Goal: Entertainment & Leisure: Consume media (video, audio)

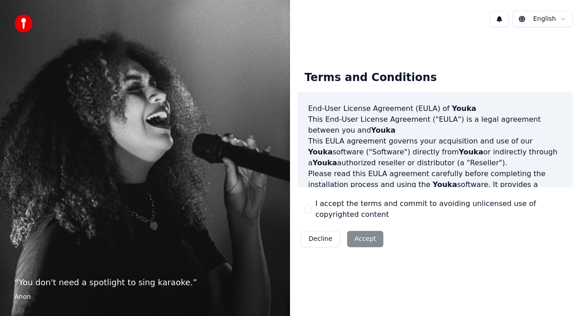
click at [310, 210] on button "I accept the terms and commit to avoiding unlicensed use of copyrighted content" at bounding box center [307, 209] width 7 height 7
click at [362, 241] on button "Accept" at bounding box center [365, 239] width 36 height 16
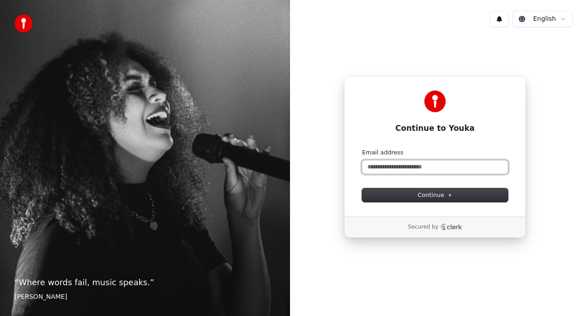
click at [378, 165] on input "Email address" at bounding box center [435, 167] width 146 height 14
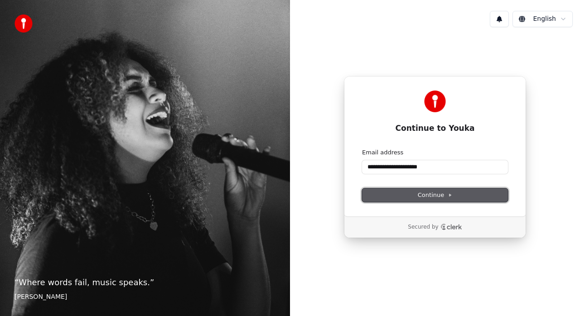
click at [421, 193] on span "Continue" at bounding box center [435, 195] width 34 height 8
type input "**********"
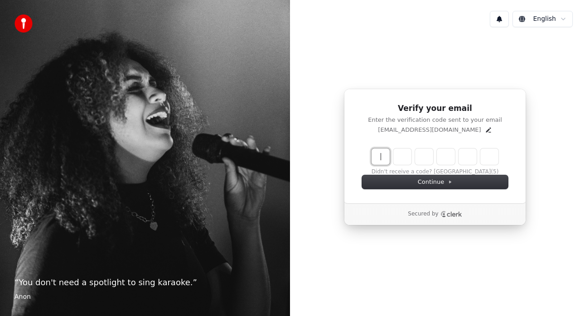
click at [376, 159] on input "Enter verification code" at bounding box center [443, 157] width 145 height 16
type input "******"
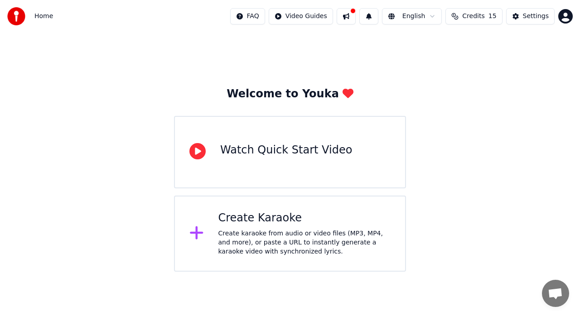
click at [293, 165] on div "Watch Quick Start Video" at bounding box center [290, 152] width 232 height 72
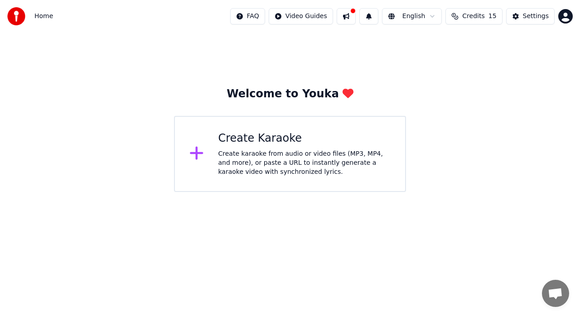
click at [253, 149] on div "Create karaoke from audio or video files (MP3, MP4, and more), or paste a URL t…" at bounding box center [304, 162] width 173 height 27
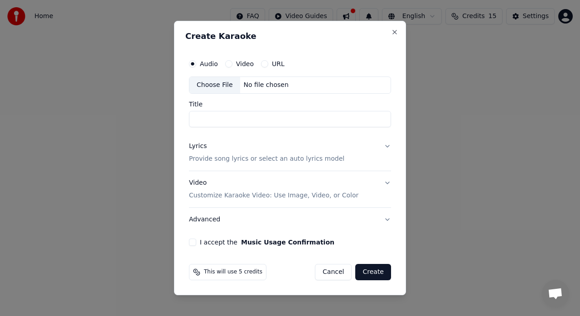
click at [380, 147] on button "Lyrics Provide song lyrics or select an auto lyrics model" at bounding box center [290, 153] width 202 height 36
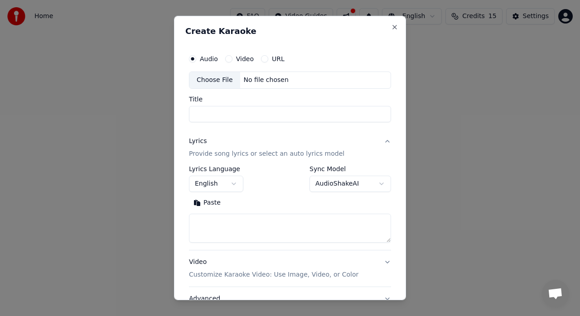
click at [235, 183] on button "English" at bounding box center [216, 184] width 54 height 16
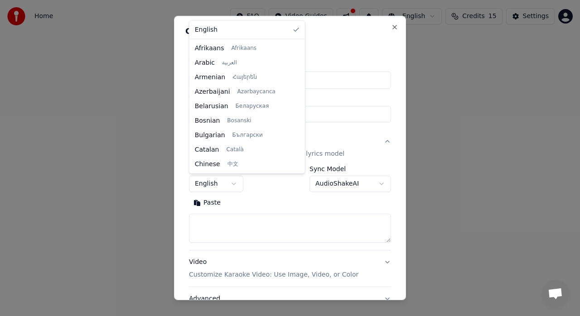
scroll to position [232, 0]
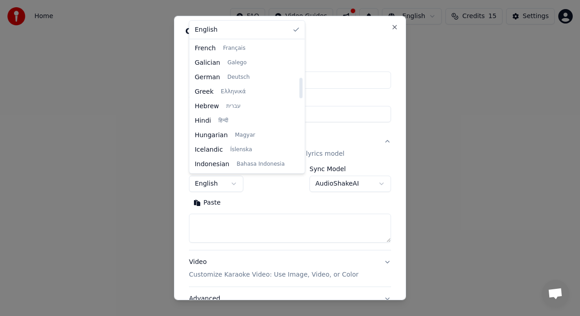
select select "**"
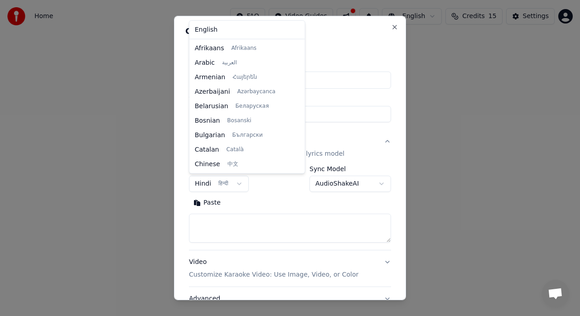
click at [223, 184] on body "**********" at bounding box center [290, 96] width 580 height 192
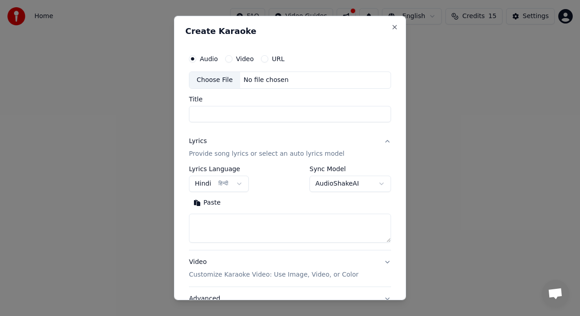
click at [222, 113] on input "Title" at bounding box center [290, 114] width 202 height 16
paste input "**********"
type input "**********"
click at [368, 130] on button "Lyrics Provide song lyrics or select an auto lyrics model" at bounding box center [290, 148] width 202 height 36
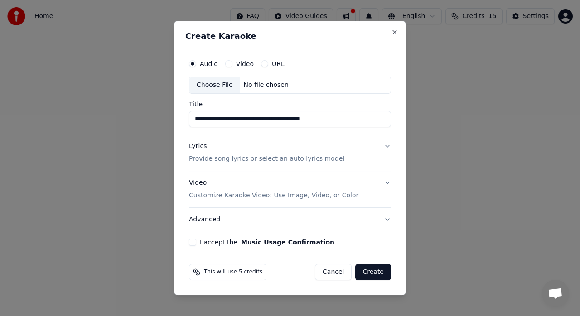
click at [384, 147] on button "Lyrics Provide song lyrics or select an auto lyrics model" at bounding box center [290, 153] width 202 height 36
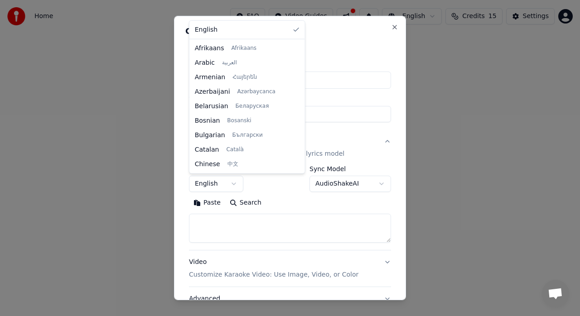
click at [237, 184] on body "**********" at bounding box center [290, 96] width 580 height 192
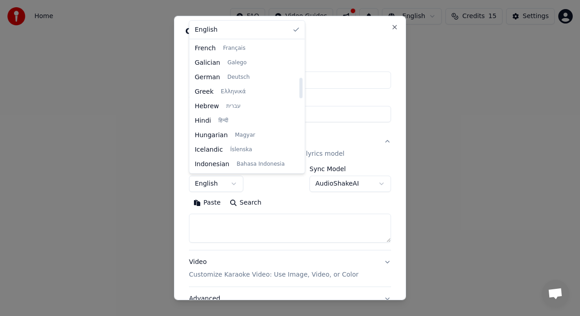
select select "**"
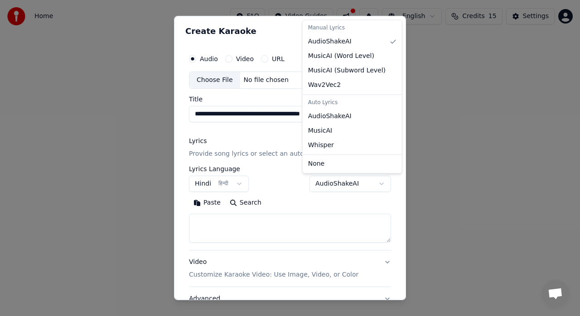
click at [365, 186] on body "**********" at bounding box center [290, 96] width 580 height 192
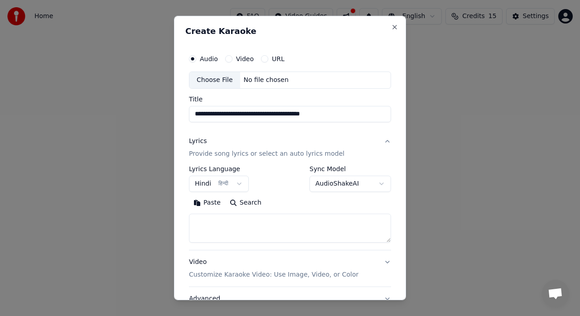
click at [438, 182] on div at bounding box center [290, 158] width 580 height 316
click at [210, 223] on textarea at bounding box center [290, 228] width 202 height 29
paste textarea "**********"
type textarea "**********"
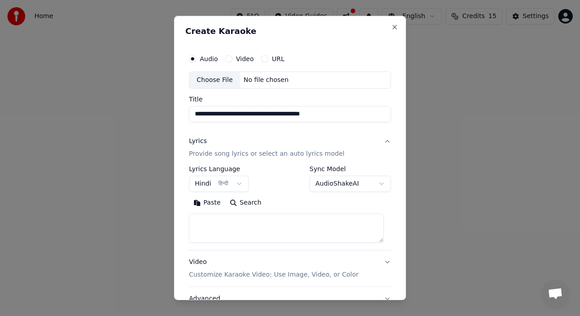
paste textarea "**********"
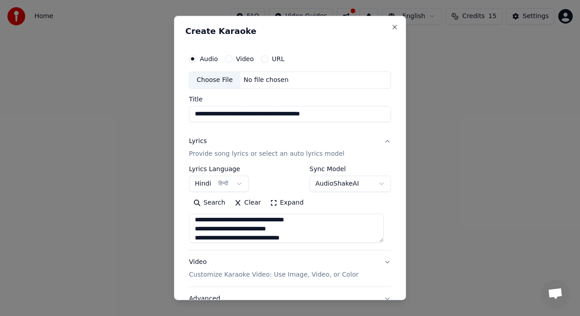
type textarea "**********"
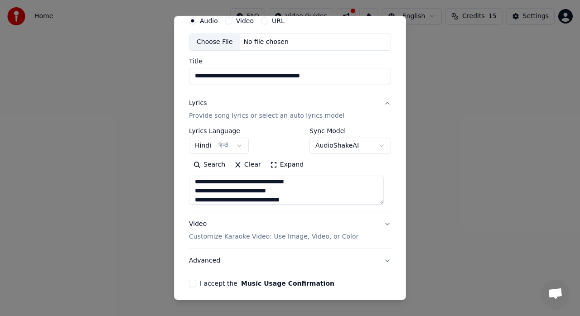
scroll to position [73, 0]
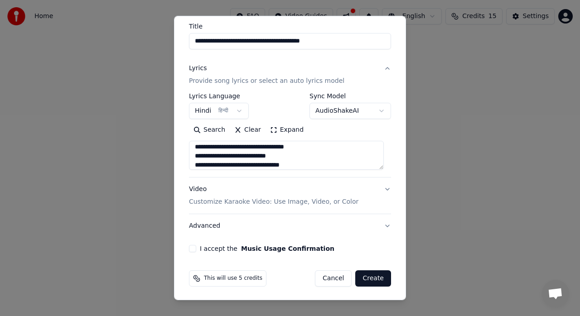
click at [387, 186] on div "**********" at bounding box center [290, 158] width 232 height 284
click at [378, 186] on button "Video Customize Karaoke Video: Use Image, Video, or Color" at bounding box center [290, 196] width 202 height 36
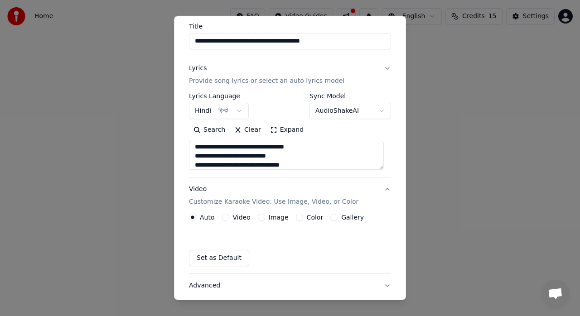
scroll to position [49, 0]
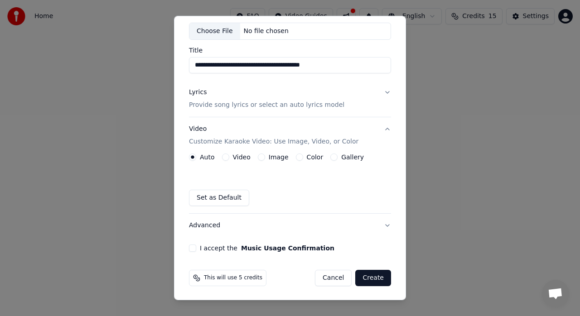
click at [261, 156] on button "Image" at bounding box center [261, 157] width 7 height 7
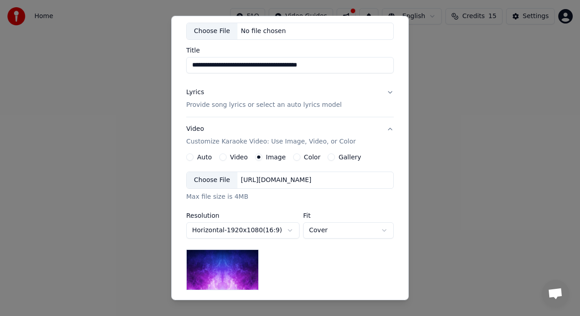
click at [206, 178] on div "Choose File" at bounding box center [212, 180] width 51 height 16
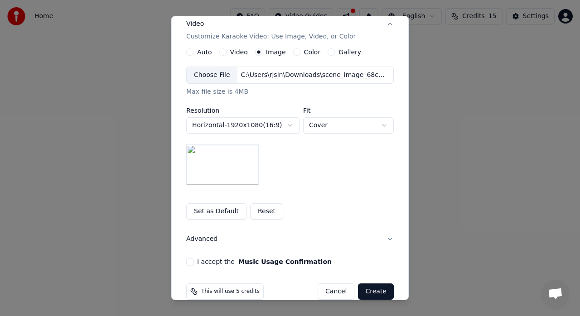
scroll to position [154, 0]
click at [380, 129] on body "**********" at bounding box center [290, 96] width 580 height 192
click at [382, 125] on body "**********" at bounding box center [290, 96] width 580 height 192
click at [382, 125] on div at bounding box center [290, 158] width 580 height 316
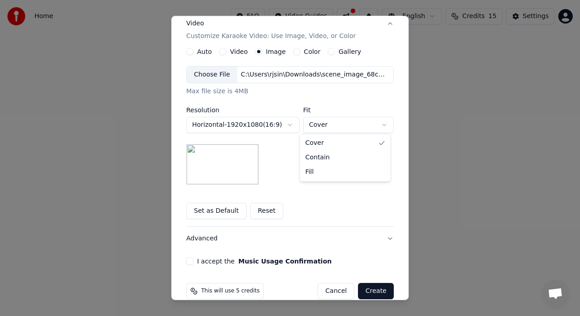
click at [382, 125] on body "**********" at bounding box center [290, 96] width 580 height 192
click at [365, 192] on body "**********" at bounding box center [290, 96] width 580 height 192
click at [188, 261] on button "I accept the Music Usage Confirmation" at bounding box center [189, 261] width 7 height 7
click at [379, 292] on button "Create" at bounding box center [376, 291] width 36 height 16
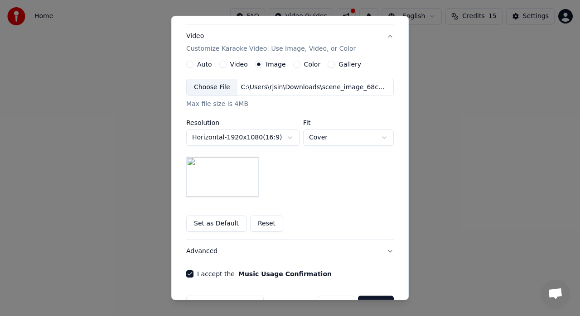
scroll to position [167, 0]
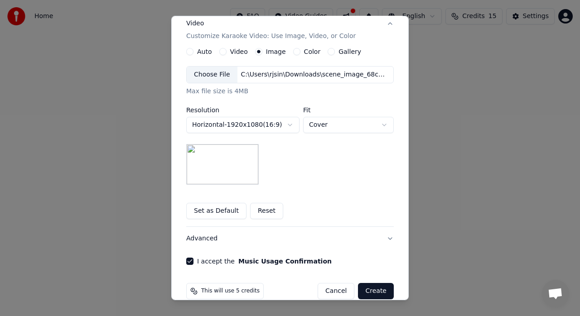
click at [382, 237] on button "Advanced" at bounding box center [289, 239] width 207 height 24
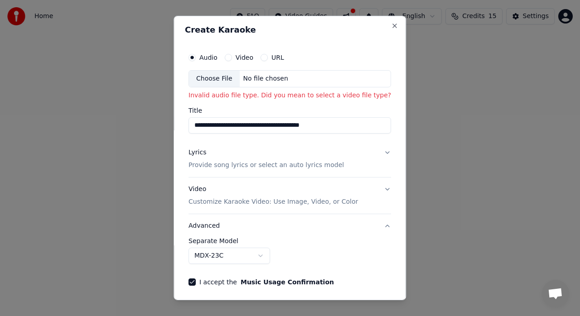
scroll to position [0, 0]
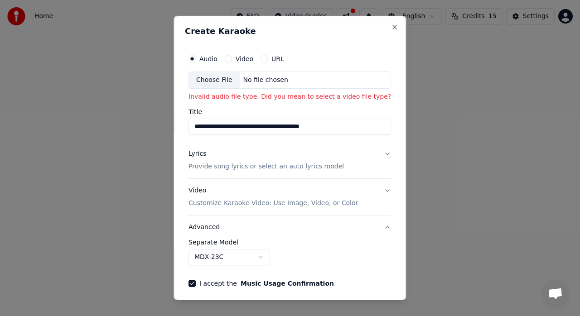
click at [216, 81] on div "Choose File" at bounding box center [214, 80] width 51 height 16
type input "**********"
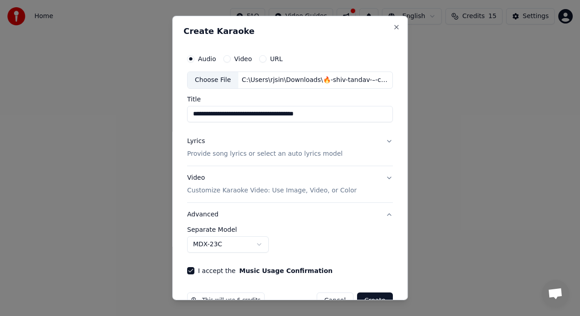
scroll to position [22, 0]
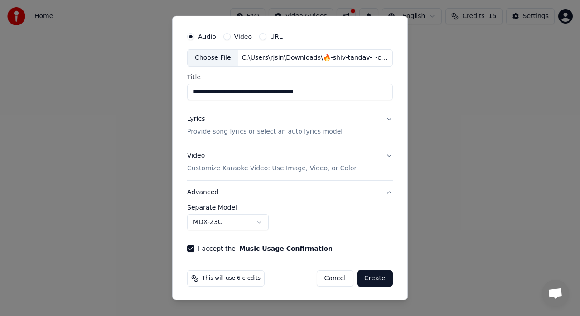
click at [374, 278] on button "Create" at bounding box center [375, 278] width 36 height 16
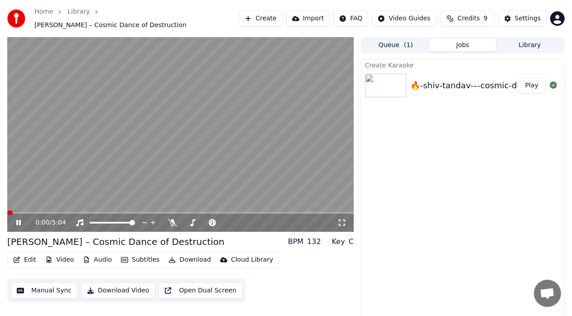
click at [7, 210] on span at bounding box center [9, 212] width 5 height 5
click at [203, 222] on span at bounding box center [205, 223] width 45 height 2
click at [228, 221] on span at bounding box center [224, 222] width 5 height 5
click at [7, 210] on span at bounding box center [9, 212] width 5 height 5
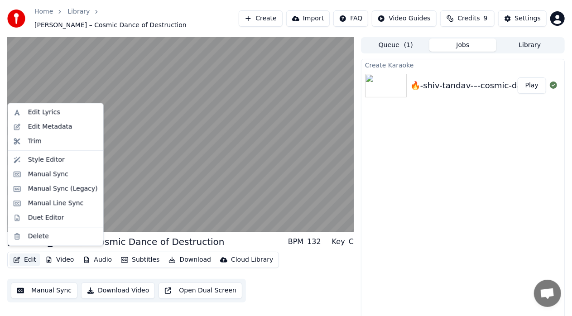
click at [27, 254] on button "Edit" at bounding box center [25, 260] width 30 height 13
click at [53, 113] on div "Edit Lyrics" at bounding box center [44, 112] width 32 height 9
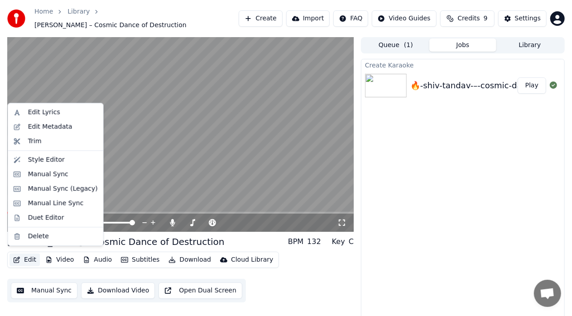
click at [27, 257] on button "Edit" at bounding box center [25, 260] width 30 height 13
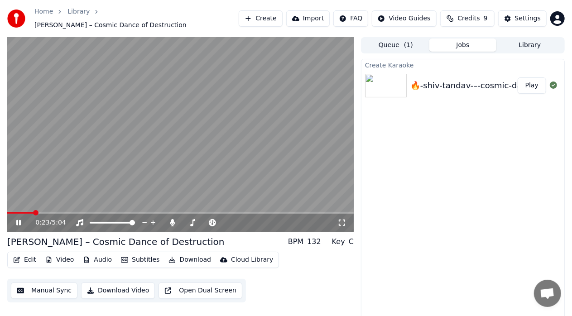
click at [161, 167] on video at bounding box center [180, 134] width 346 height 195
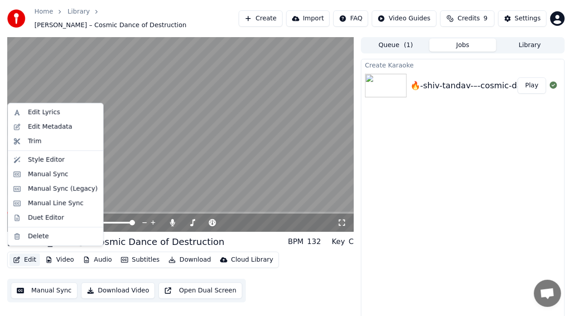
click at [25, 258] on button "Edit" at bounding box center [25, 260] width 30 height 13
click at [52, 117] on div "Edit Lyrics" at bounding box center [55, 112] width 91 height 14
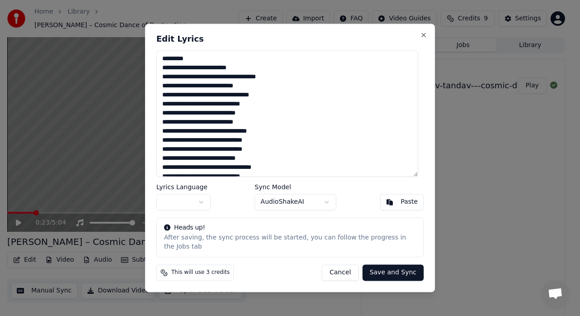
click at [202, 209] on body "Home Library Shiv Tandav – Cosmic Dance of Destruction Create Import FAQ Video …" at bounding box center [286, 158] width 572 height 316
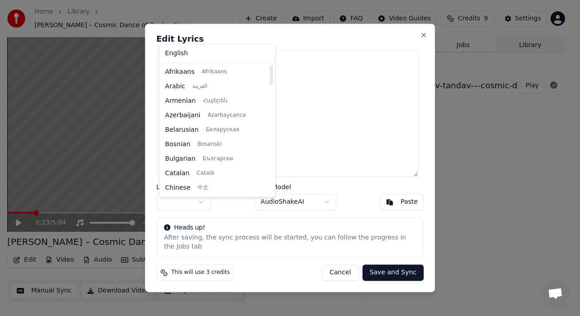
scroll to position [232, 0]
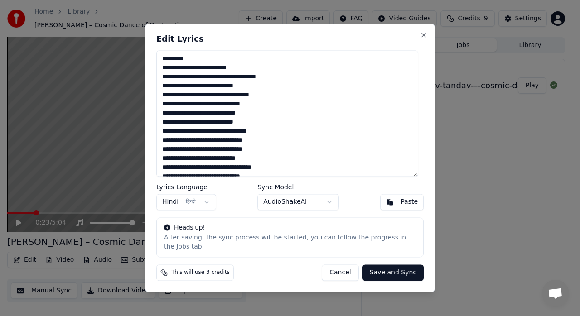
click at [385, 269] on button "Save and Sync" at bounding box center [392, 273] width 61 height 16
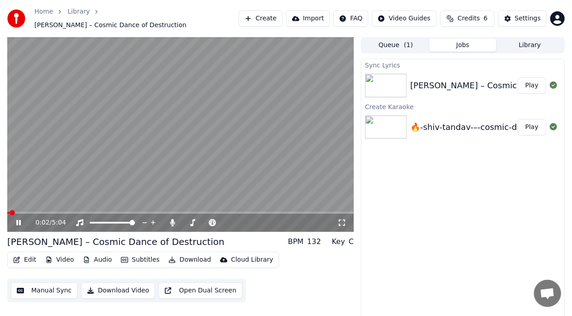
click at [9, 212] on span at bounding box center [8, 213] width 2 height 2
click at [7, 210] on span at bounding box center [9, 212] width 5 height 5
click at [21, 219] on icon at bounding box center [24, 222] width 21 height 7
click at [28, 255] on button "Edit" at bounding box center [25, 260] width 30 height 13
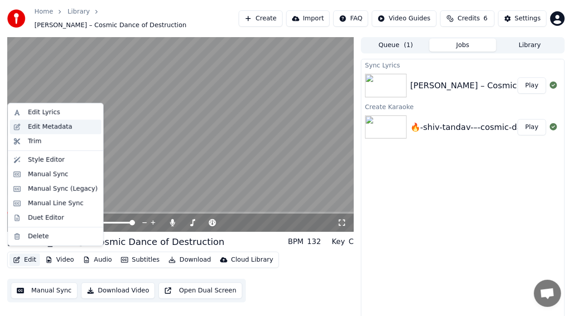
click at [58, 129] on div "Edit Metadata" at bounding box center [50, 126] width 44 height 9
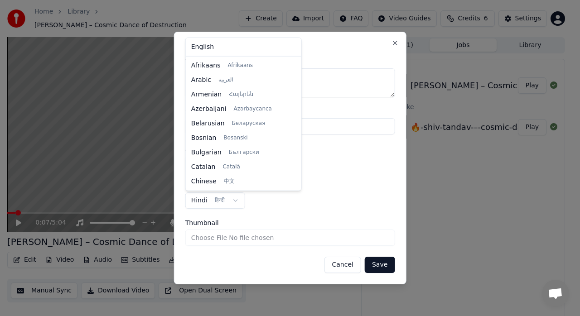
click at [236, 202] on body "**********" at bounding box center [286, 158] width 572 height 316
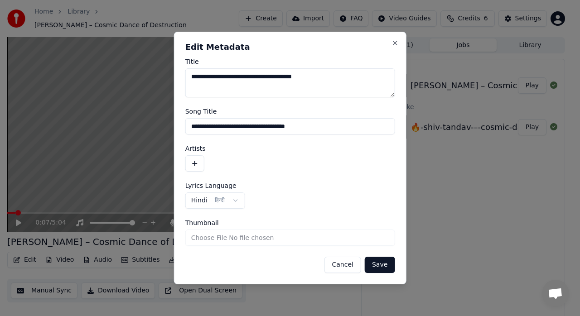
click at [236, 202] on body "**********" at bounding box center [286, 158] width 572 height 316
click at [271, 187] on label "Lyrics Language" at bounding box center [290, 186] width 210 height 6
click at [347, 264] on button "Cancel" at bounding box center [342, 265] width 37 height 16
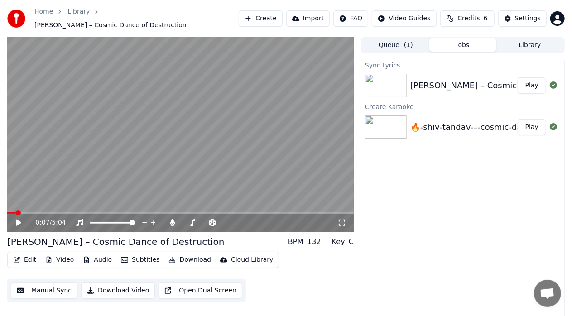
click at [25, 255] on button "Edit" at bounding box center [25, 260] width 30 height 13
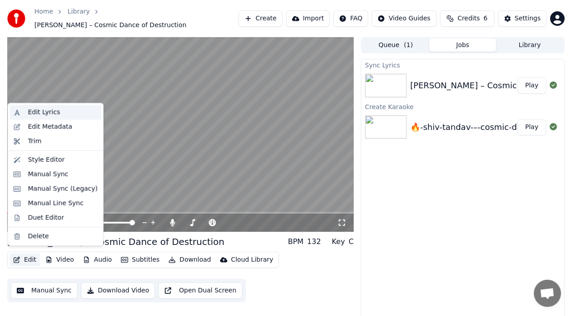
click at [43, 114] on div "Edit Lyrics" at bounding box center [44, 112] width 32 height 9
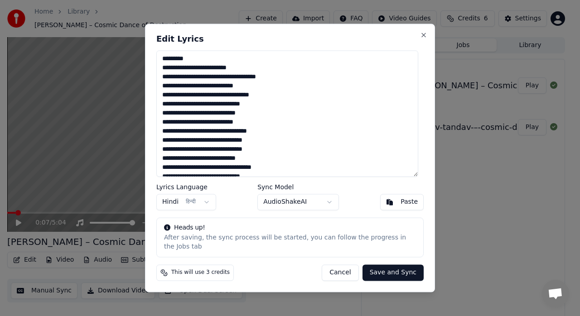
drag, startPoint x: 192, startPoint y: 62, endPoint x: 163, endPoint y: 63, distance: 29.0
click at [163, 63] on textarea at bounding box center [287, 113] width 262 height 126
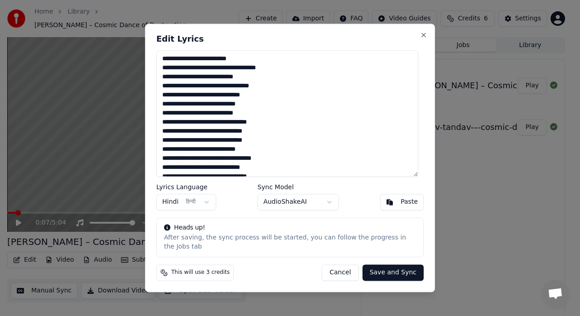
type textarea "**********"
click at [402, 273] on button "Save and Sync" at bounding box center [392, 273] width 61 height 16
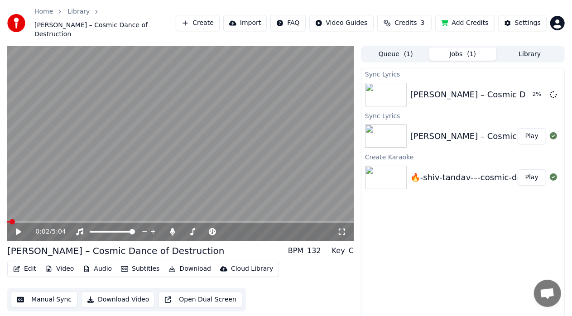
click at [9, 221] on span at bounding box center [8, 222] width 2 height 2
click at [7, 219] on span at bounding box center [9, 221] width 5 height 5
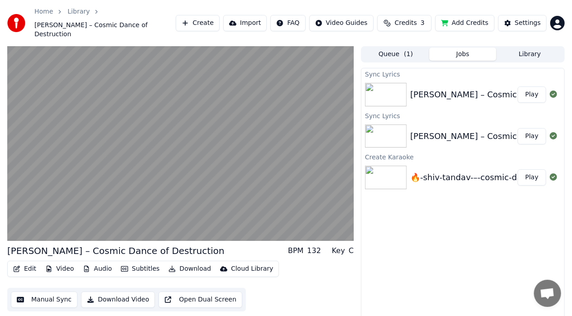
click at [137, 263] on button "Subtitles" at bounding box center [140, 269] width 46 height 13
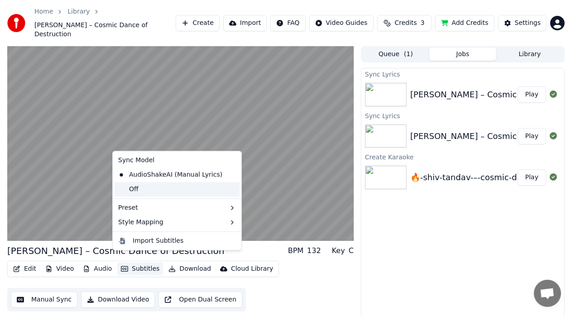
click at [152, 192] on div "Off" at bounding box center [177, 189] width 125 height 14
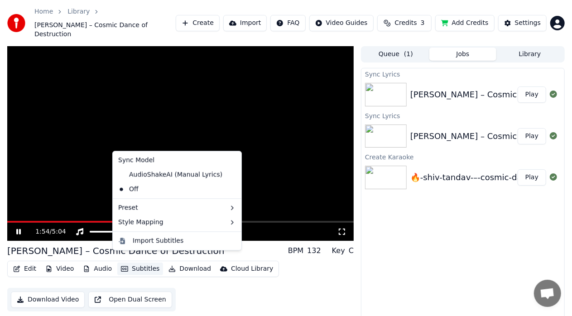
click at [145, 263] on button "Subtitles" at bounding box center [140, 269] width 46 height 13
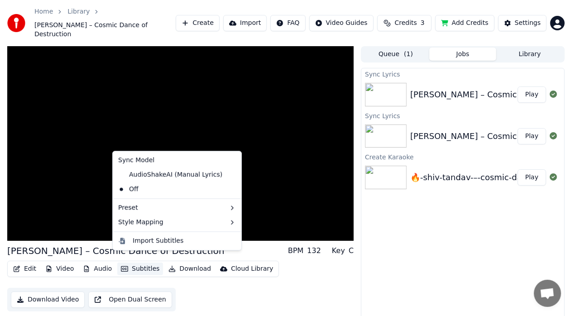
click at [145, 263] on button "Subtitles" at bounding box center [140, 269] width 46 height 13
click at [132, 263] on button "Subtitles" at bounding box center [140, 269] width 46 height 13
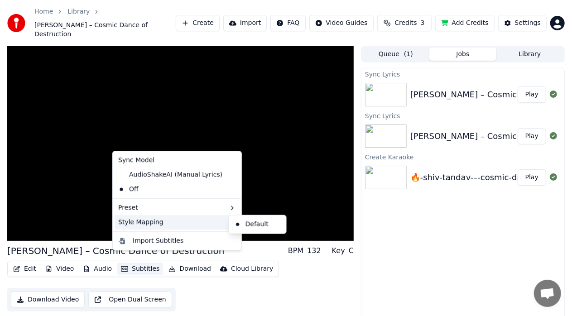
click at [149, 226] on div "Style Mapping" at bounding box center [177, 222] width 125 height 14
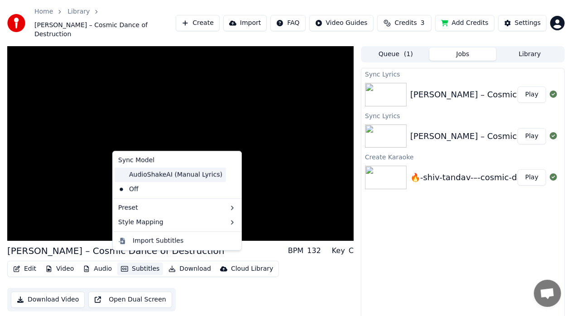
click at [145, 170] on div "AudioShakeAI (Manual Lyrics)" at bounding box center [170, 175] width 111 height 14
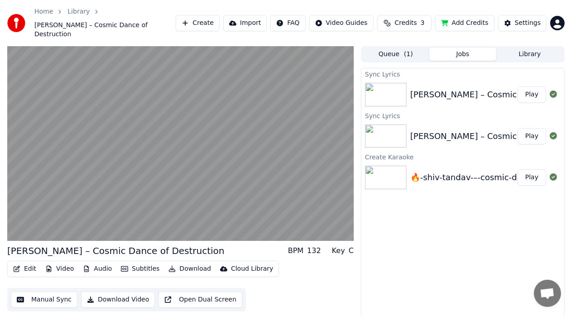
click at [29, 263] on button "Edit" at bounding box center [25, 269] width 30 height 13
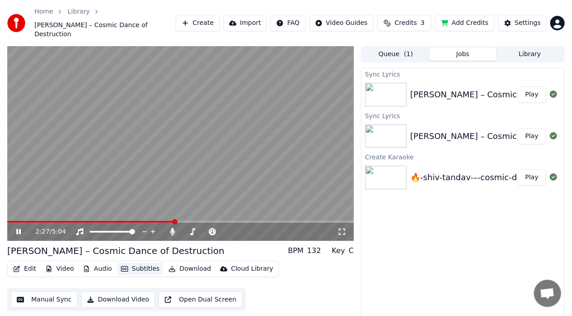
click at [141, 263] on button "Subtitles" at bounding box center [140, 269] width 46 height 13
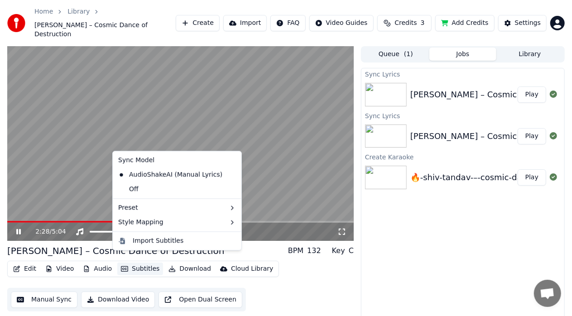
click at [141, 263] on button "Subtitles" at bounding box center [140, 269] width 46 height 13
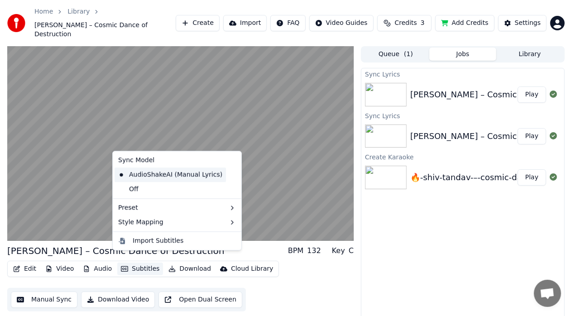
click at [161, 171] on div "AudioShakeAI (Manual Lyrics)" at bounding box center [170, 175] width 111 height 14
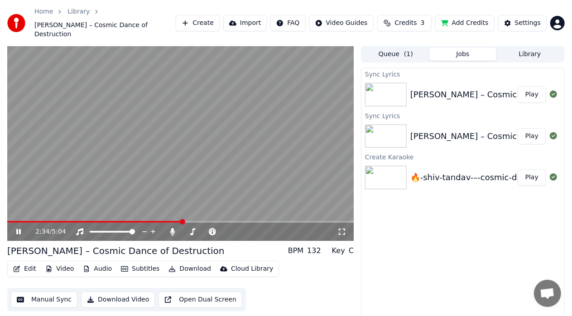
click at [332, 273] on div "Edit Video Audio Subtitles Download Cloud Library Manual Sync Download Video Op…" at bounding box center [180, 286] width 346 height 51
click at [12, 221] on span at bounding box center [9, 222] width 5 height 2
click at [343, 228] on icon at bounding box center [341, 231] width 9 height 7
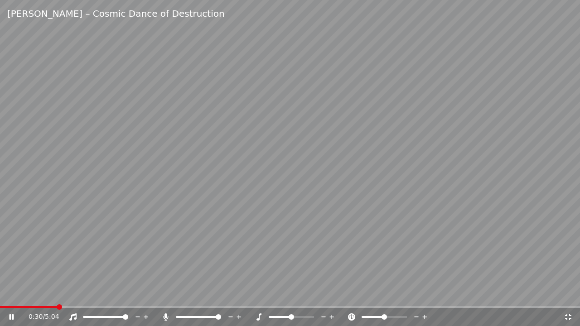
click at [57, 306] on span at bounding box center [28, 307] width 57 height 2
click at [11, 307] on span at bounding box center [5, 307] width 11 height 2
click at [567, 313] on icon at bounding box center [567, 316] width 9 height 7
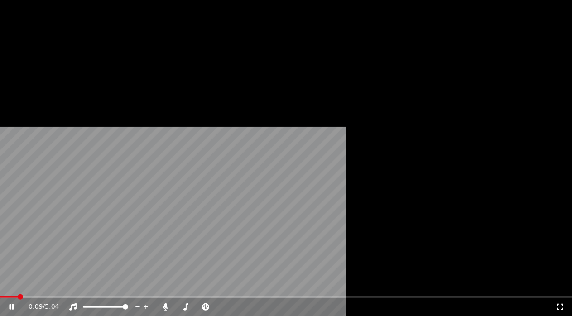
click at [149, 81] on button "Subtitles" at bounding box center [140, 74] width 46 height 13
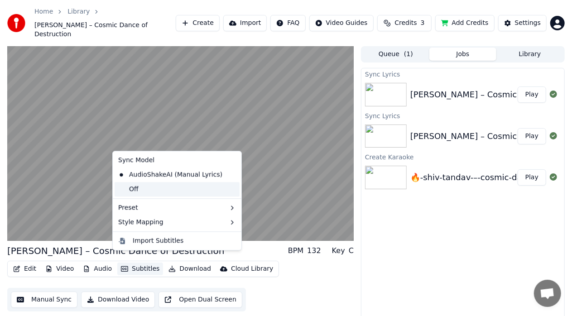
click at [144, 185] on div "Off" at bounding box center [177, 189] width 125 height 14
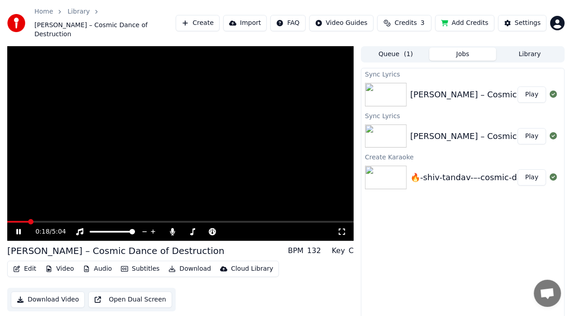
click at [293, 274] on div "Edit Video Audio Subtitles Download Cloud Library Download Video Open Dual Scre…" at bounding box center [180, 286] width 346 height 51
click at [10, 221] on span at bounding box center [8, 222] width 2 height 2
click at [12, 219] on span at bounding box center [14, 221] width 5 height 5
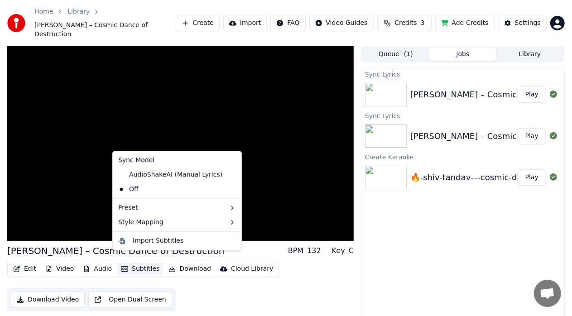
click at [130, 263] on button "Subtitles" at bounding box center [140, 269] width 46 height 13
click at [148, 178] on div "AudioShakeAI (Manual Lyrics)" at bounding box center [170, 175] width 111 height 14
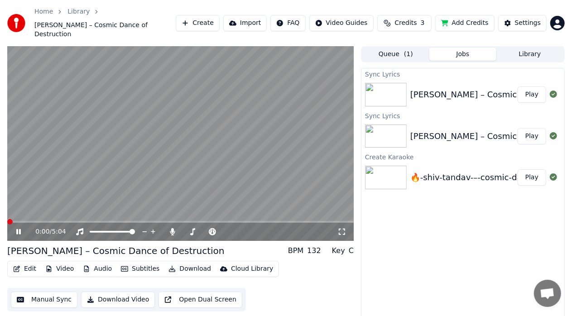
click at [7, 219] on span at bounding box center [9, 221] width 5 height 5
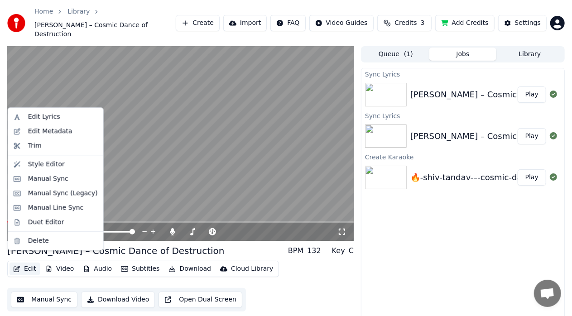
click at [32, 263] on button "Edit" at bounding box center [25, 269] width 30 height 13
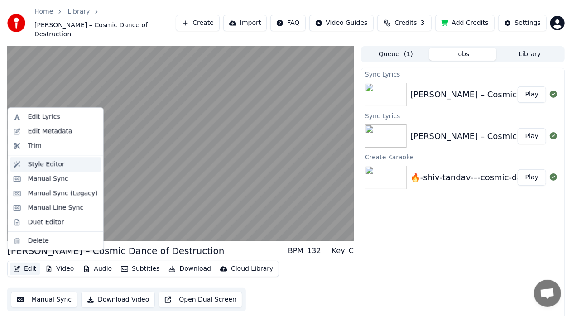
click at [51, 162] on div "Style Editor" at bounding box center [46, 164] width 37 height 9
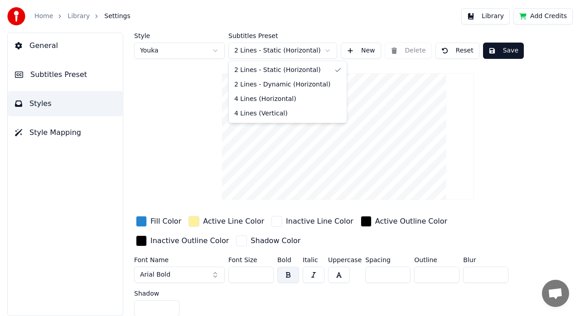
click at [293, 49] on html "Home Library Settings Library Add Credits General Subtitles Preset Styles Style…" at bounding box center [290, 158] width 580 height 316
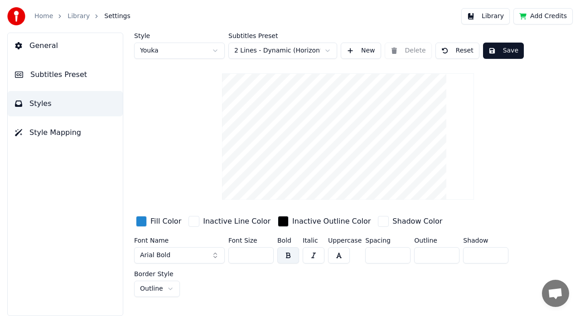
click at [173, 288] on html "Home Library Settings Library Add Credits General Subtitles Preset Styles Style…" at bounding box center [290, 158] width 580 height 316
click at [316, 52] on html "Home Library Settings Library Add Credits General Subtitles Preset Styles Style…" at bounding box center [290, 158] width 580 height 316
click at [270, 53] on html "Home Library Settings Library Add Credits General Subtitles Preset Styles Style…" at bounding box center [290, 158] width 580 height 316
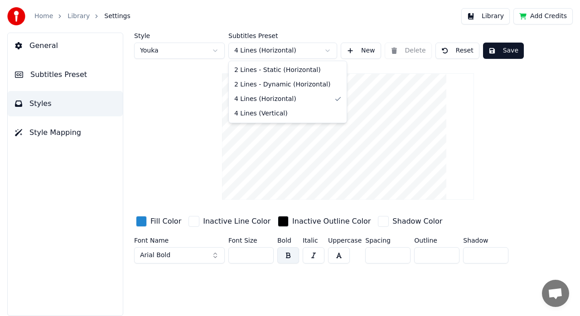
click at [245, 58] on html "Home Library Settings Library Add Credits General Subtitles Preset Styles Style…" at bounding box center [290, 158] width 580 height 316
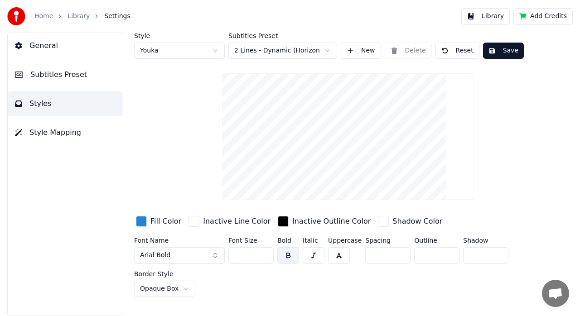
click at [172, 285] on html "Home Library Settings Library Add Credits General Subtitles Preset Styles Style…" at bounding box center [290, 158] width 580 height 316
click at [71, 77] on span "Subtitles Preset" at bounding box center [58, 74] width 57 height 11
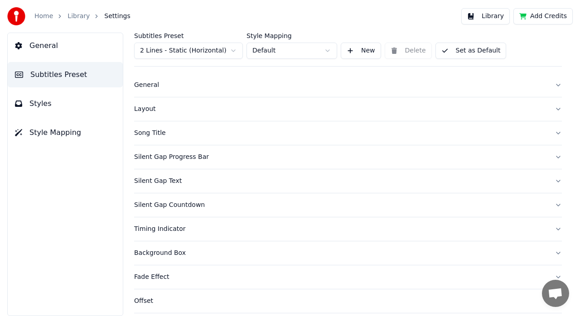
scroll to position [11, 0]
click at [550, 129] on button "Song Title" at bounding box center [348, 134] width 428 height 24
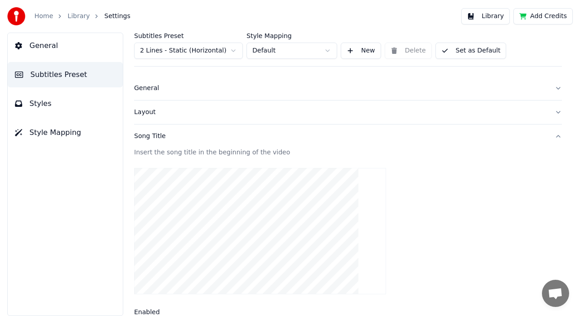
scroll to position [5, 0]
click at [266, 207] on video at bounding box center [260, 234] width 252 height 126
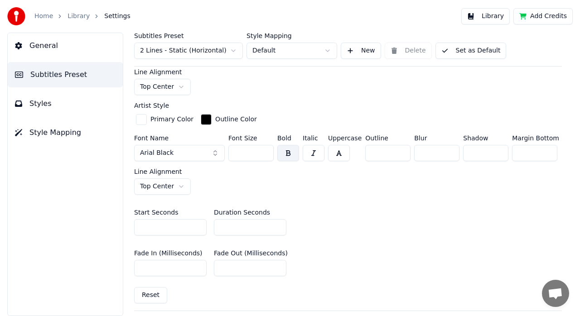
scroll to position [342, 0]
click at [68, 102] on button "Styles" at bounding box center [65, 103] width 115 height 25
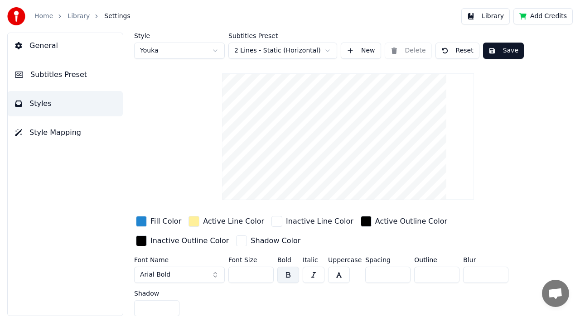
scroll to position [3, 0]
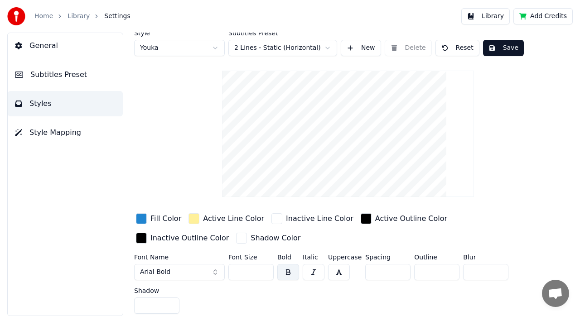
click at [87, 140] on button "Style Mapping" at bounding box center [65, 132] width 115 height 25
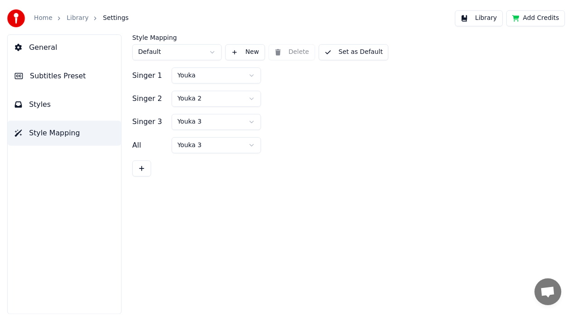
scroll to position [0, 0]
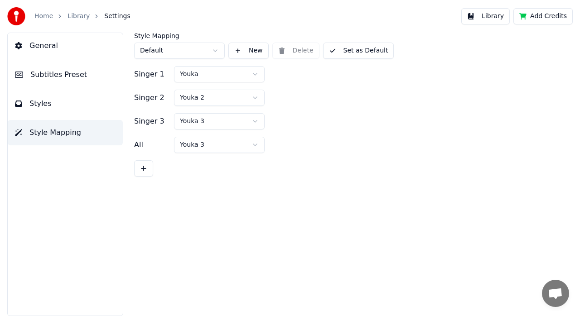
click at [55, 47] on button "General" at bounding box center [65, 45] width 115 height 25
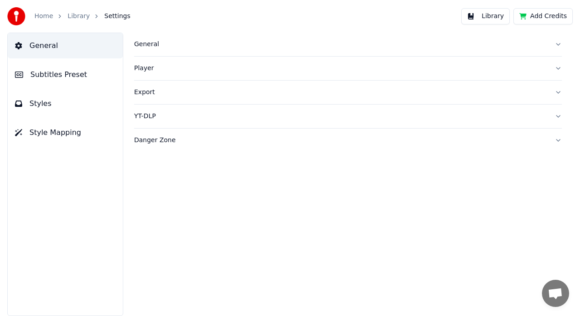
click at [561, 64] on button "Player" at bounding box center [348, 69] width 428 height 24
click at [51, 42] on span "General" at bounding box center [43, 45] width 29 height 11
click at [56, 78] on span "Subtitles Preset" at bounding box center [58, 74] width 57 height 11
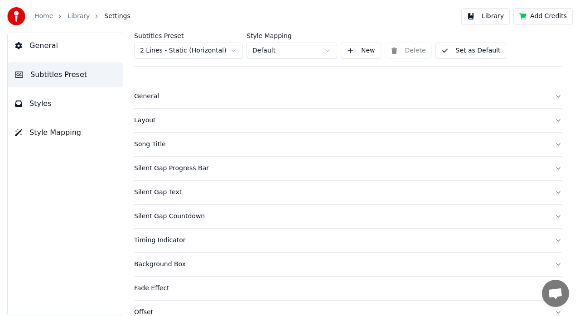
click at [46, 16] on link "Home" at bounding box center [43, 16] width 19 height 9
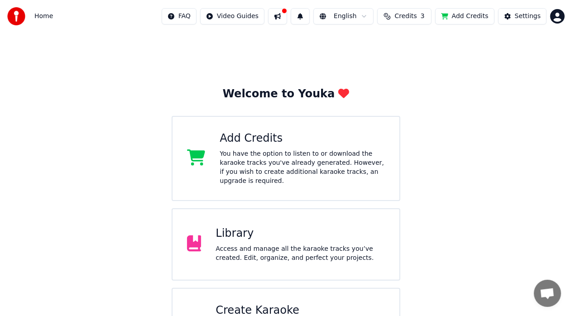
scroll to position [39, 0]
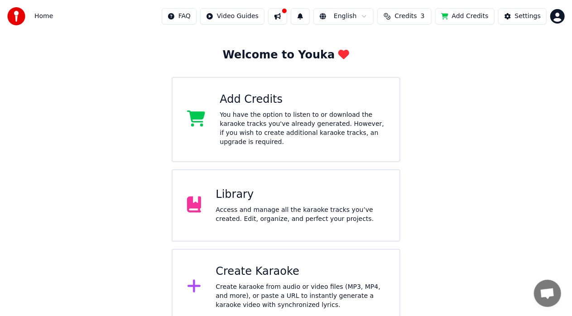
click at [287, 19] on button at bounding box center [277, 16] width 19 height 16
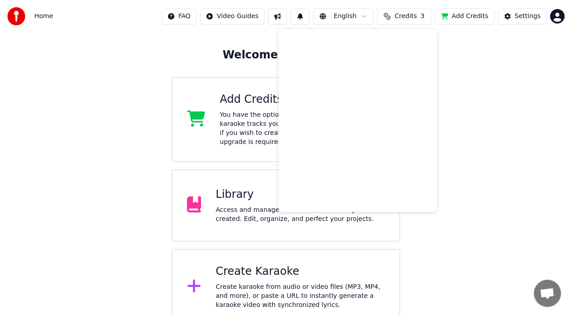
click at [471, 119] on div "Welcome to Youka Add Credits You have the option to listen to or download the k…" at bounding box center [286, 160] width 572 height 332
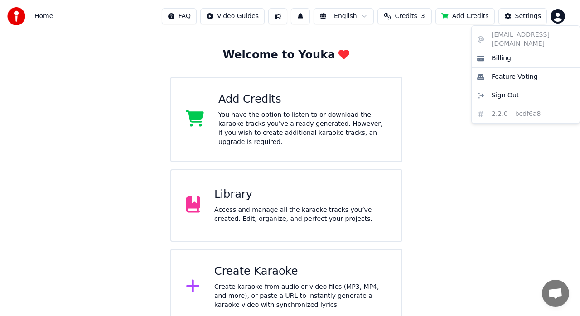
click at [559, 19] on html "Home FAQ Video Guides English Credits 3 Add Credits Settings Welcome to Youka A…" at bounding box center [290, 143] width 580 height 364
click at [38, 19] on html "Home FAQ Video Guides English Credits 3 Add Credits Settings Welcome to Youka A…" at bounding box center [290, 143] width 580 height 364
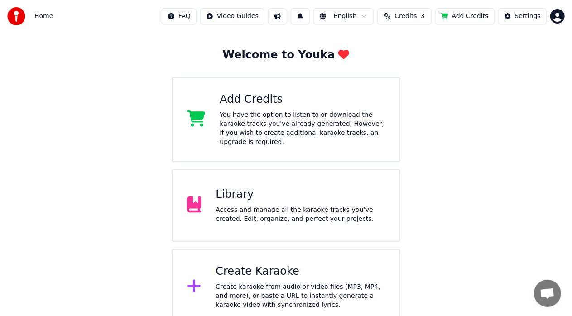
click at [7, 19] on div "Home FAQ Video Guides English Credits 3 Add Credits Settings" at bounding box center [286, 16] width 572 height 33
click at [17, 17] on img at bounding box center [16, 16] width 18 height 18
click at [435, 69] on div "Welcome to Youka Add Credits You have the option to listen to or download the k…" at bounding box center [286, 160] width 572 height 332
click at [17, 19] on img at bounding box center [16, 16] width 18 height 18
click at [46, 17] on span "Home" at bounding box center [43, 16] width 19 height 9
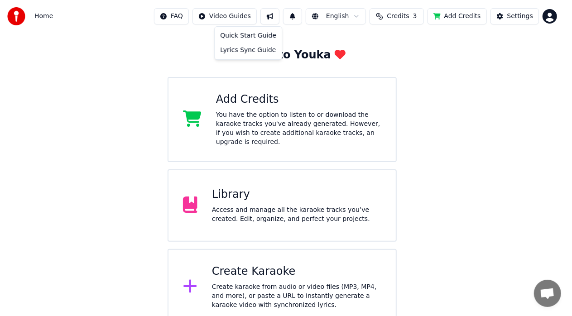
click at [241, 16] on html "Home FAQ Video Guides English Credits 3 Add Credits Settings Welcome to Youka A…" at bounding box center [286, 143] width 572 height 364
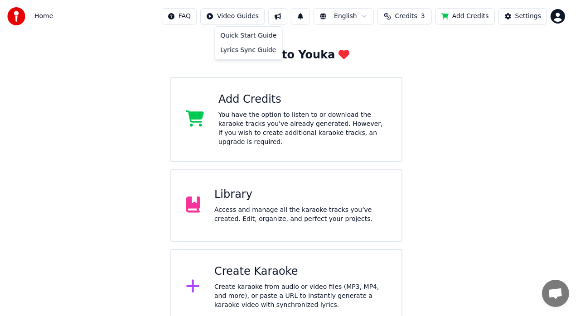
click at [425, 95] on html "Home FAQ Video Guides English Credits 3 Add Credits Settings Welcome to Youka A…" at bounding box center [290, 143] width 580 height 364
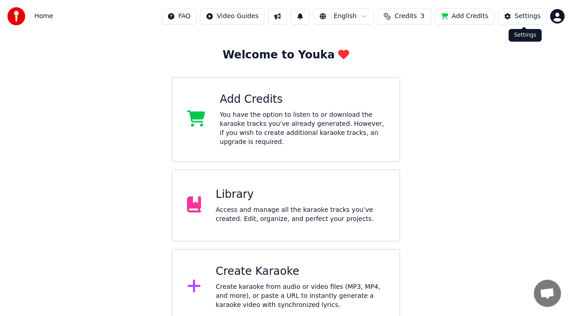
click at [528, 18] on div "Settings" at bounding box center [528, 16] width 26 height 9
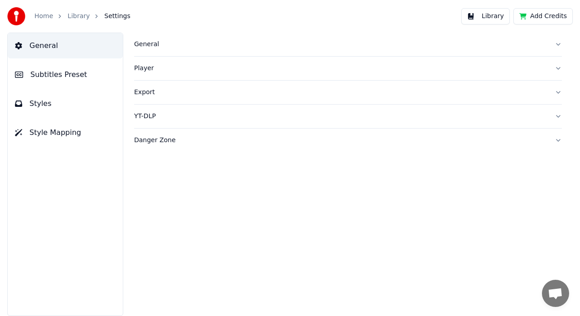
click at [75, 19] on link "Library" at bounding box center [78, 16] width 22 height 9
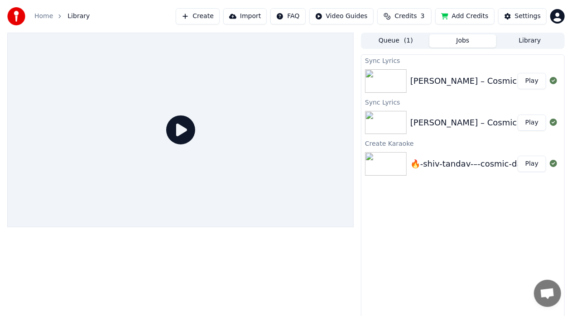
click at [419, 82] on div "Shiv Tandav – Cosmic Dance of Destruction" at bounding box center [508, 81] width 196 height 13
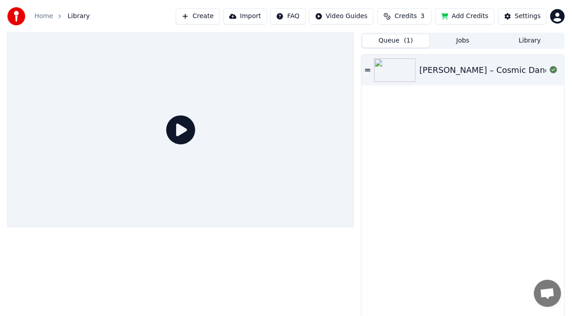
click at [386, 43] on button "Queue ( 1 )" at bounding box center [395, 40] width 67 height 13
click at [390, 43] on button "Queue ( 1 )" at bounding box center [395, 40] width 67 height 13
click at [468, 38] on button "Jobs" at bounding box center [462, 40] width 67 height 13
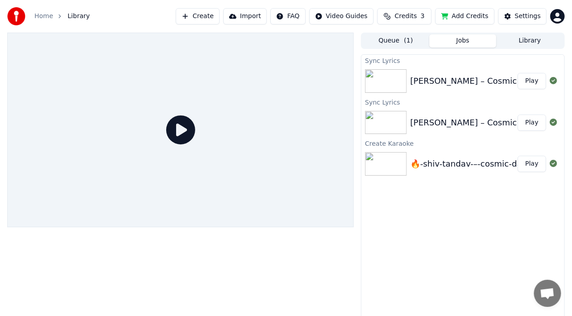
click at [466, 84] on div "Shiv Tandav – Cosmic Dance of Destruction" at bounding box center [508, 81] width 196 height 13
click at [530, 87] on button "Play" at bounding box center [532, 81] width 29 height 16
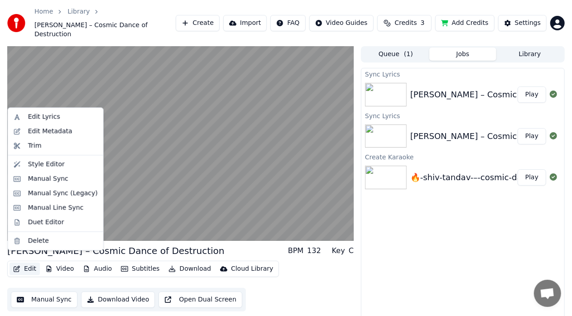
click at [30, 263] on button "Edit" at bounding box center [25, 269] width 30 height 13
click at [40, 150] on div "Trim" at bounding box center [55, 146] width 91 height 14
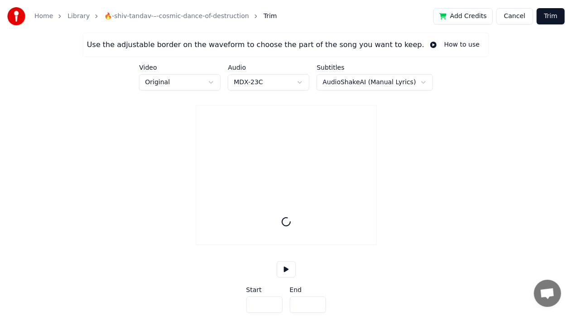
click at [514, 20] on button "Cancel" at bounding box center [514, 16] width 37 height 16
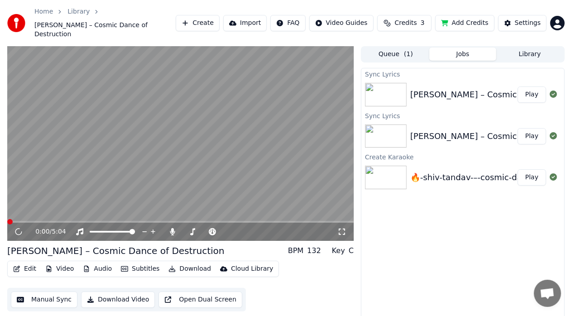
click at [29, 263] on button "Edit" at bounding box center [25, 269] width 30 height 13
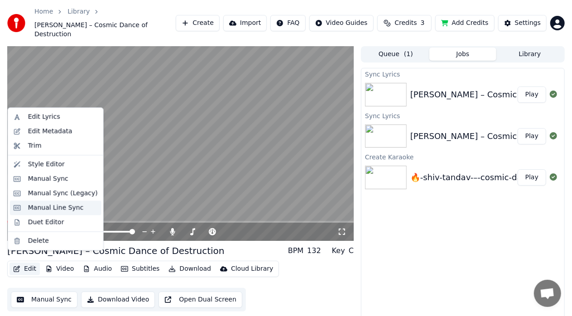
click at [53, 208] on div "Manual Line Sync" at bounding box center [56, 207] width 56 height 9
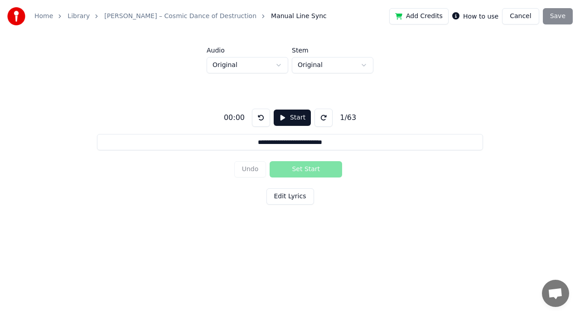
click at [526, 17] on button "Cancel" at bounding box center [520, 16] width 37 height 16
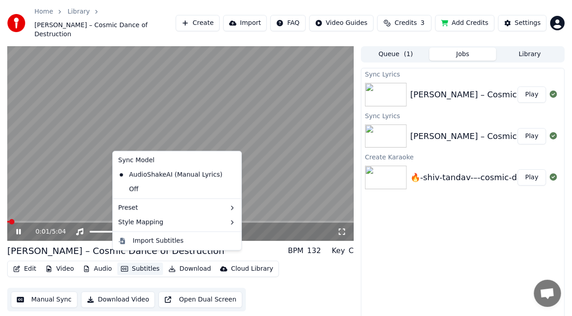
click at [142, 263] on button "Subtitles" at bounding box center [140, 269] width 46 height 13
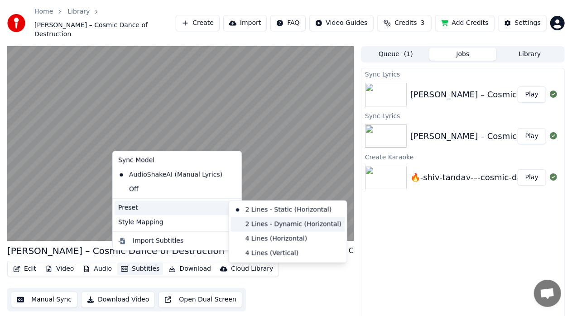
click at [270, 228] on div "2 Lines - Dynamic (Horizontal)" at bounding box center [288, 224] width 114 height 14
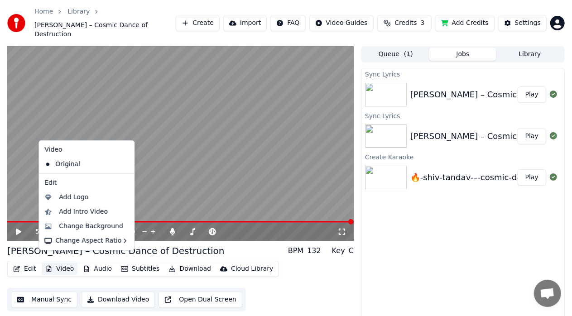
click at [66, 263] on button "Video" at bounding box center [60, 269] width 36 height 13
click at [80, 196] on div "Add Logo" at bounding box center [73, 197] width 29 height 9
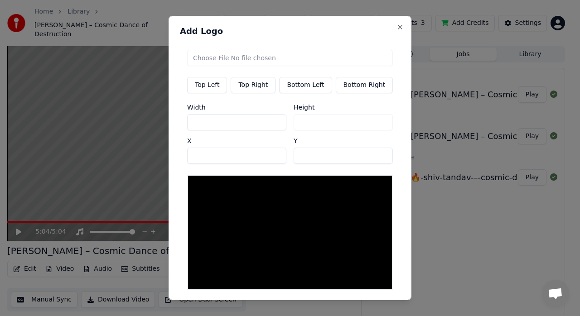
click at [203, 58] on input "file" at bounding box center [290, 58] width 206 height 16
type input "**********"
click at [375, 85] on button "Bottom Right" at bounding box center [364, 85] width 58 height 16
type input "****"
type input "***"
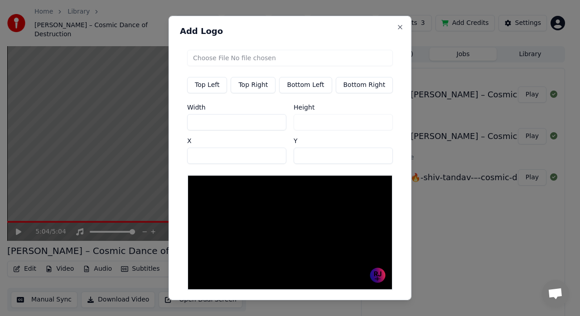
click at [220, 123] on input "***" at bounding box center [236, 122] width 99 height 16
type input "**"
type input "*"
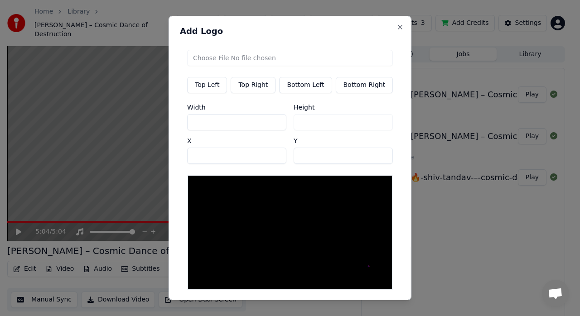
type input "*"
type input "**"
type input "***"
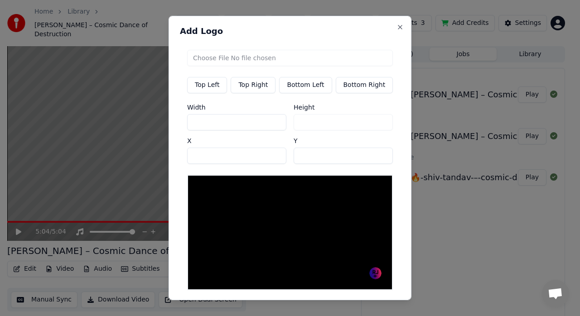
type input "***"
click at [303, 44] on div "Top Left Top Right Bottom Left Bottom Right Width *** Height *** X **** Y ***" at bounding box center [290, 170] width 220 height 255
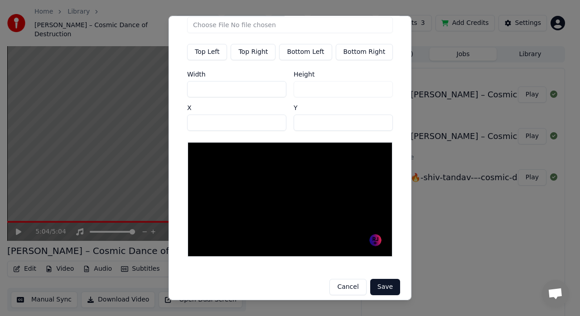
click at [379, 284] on button "Save" at bounding box center [385, 287] width 30 height 16
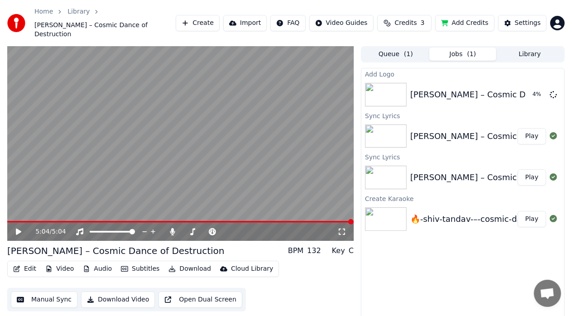
click at [341, 228] on icon at bounding box center [341, 231] width 9 height 7
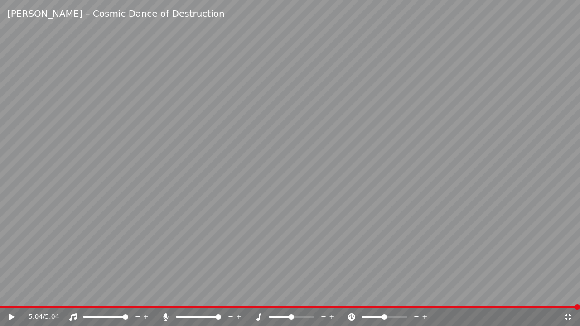
click at [565, 316] on icon at bounding box center [568, 317] width 6 height 6
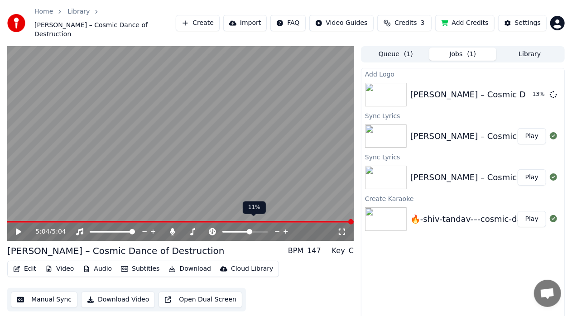
click at [250, 229] on span at bounding box center [249, 231] width 5 height 5
click at [252, 229] on span at bounding box center [250, 231] width 5 height 5
click at [281, 261] on div "Edit Video Audio Subtitles Download Cloud Library Manual Sync Download Video Op…" at bounding box center [180, 286] width 346 height 51
click at [322, 272] on div "Edit Video Audio Subtitles Download Cloud Library Manual Sync Download Video Op…" at bounding box center [180, 286] width 346 height 51
click at [130, 23] on span "Shiv Tandav – Cosmic Dance of Destruction" at bounding box center [104, 30] width 141 height 18
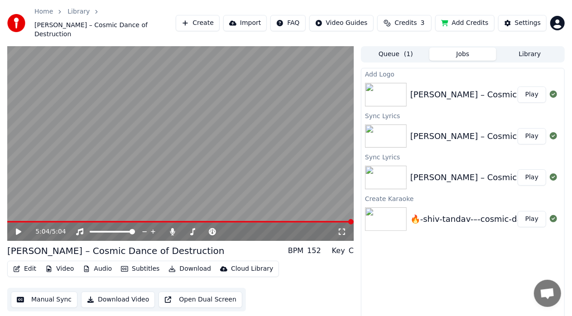
click at [533, 87] on button "Play" at bounding box center [532, 95] width 29 height 16
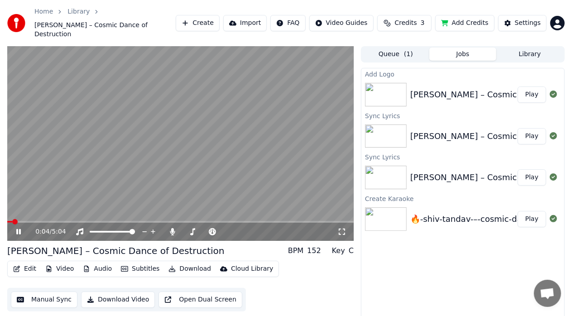
click at [539, 128] on button "Play" at bounding box center [532, 136] width 29 height 16
click at [535, 90] on button "Play" at bounding box center [532, 95] width 29 height 16
click at [32, 263] on button "Edit" at bounding box center [25, 269] width 30 height 13
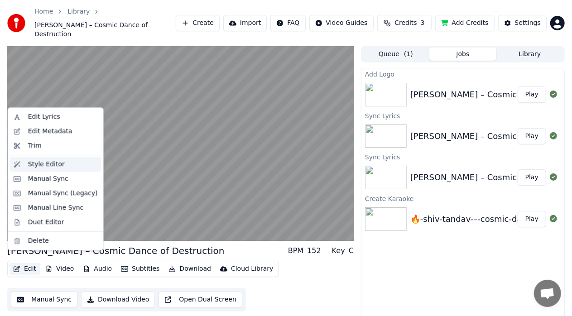
click at [53, 167] on div "Style Editor" at bounding box center [46, 164] width 37 height 9
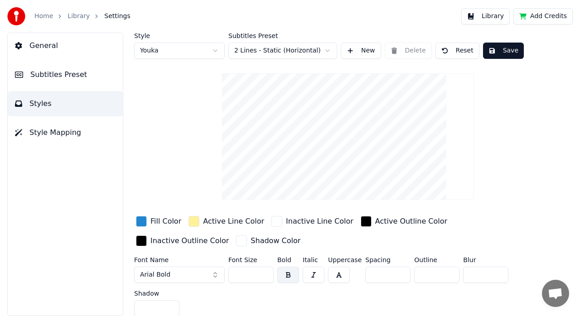
scroll to position [3, 0]
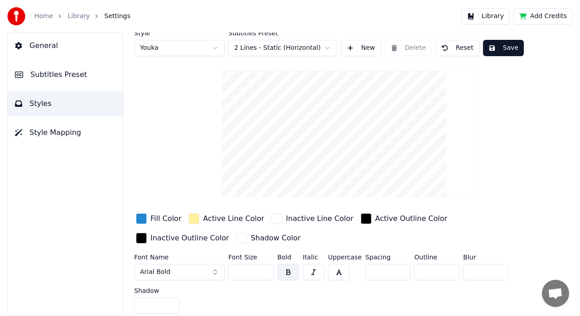
click at [77, 78] on span "Subtitles Preset" at bounding box center [58, 74] width 57 height 11
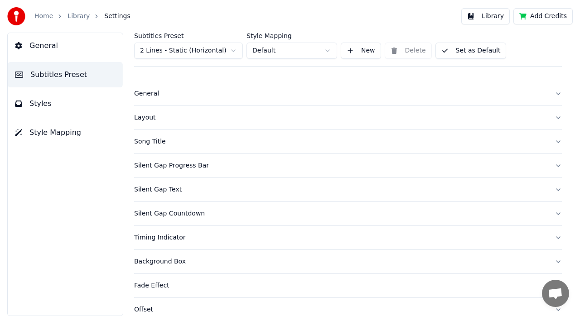
click at [74, 134] on span "Style Mapping" at bounding box center [55, 132] width 52 height 11
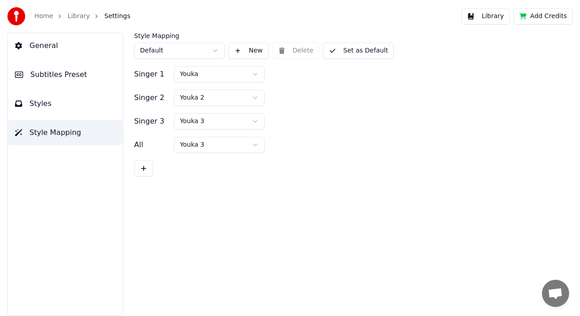
scroll to position [0, 0]
click at [75, 17] on link "Library" at bounding box center [78, 16] width 22 height 9
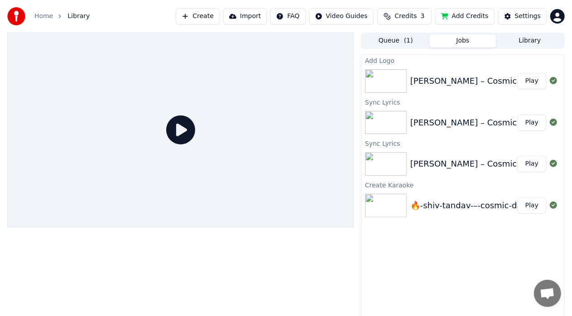
click at [483, 161] on div "Shiv Tandav – Cosmic Dance of Destruction" at bounding box center [508, 164] width 196 height 13
click at [529, 164] on button "Play" at bounding box center [532, 164] width 29 height 16
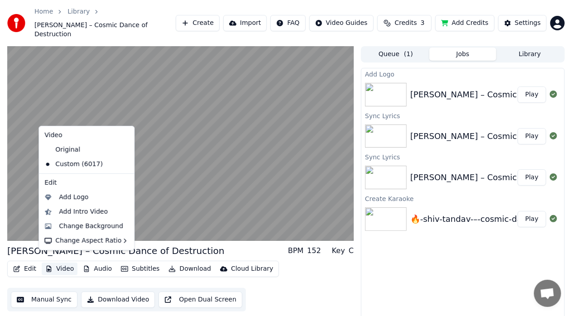
click at [70, 263] on button "Video" at bounding box center [60, 269] width 36 height 13
click at [77, 198] on div "Add Logo" at bounding box center [73, 197] width 29 height 9
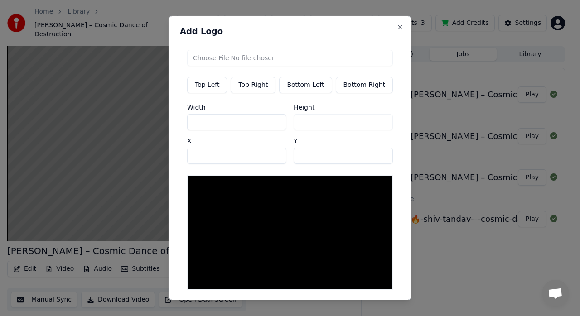
scroll to position [33, 0]
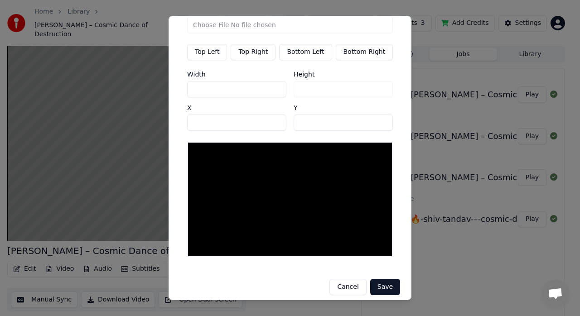
click at [347, 284] on button "Cancel" at bounding box center [347, 287] width 37 height 16
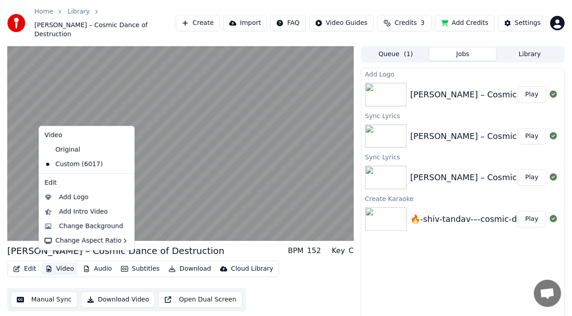
click at [59, 263] on button "Video" at bounding box center [60, 269] width 36 height 13
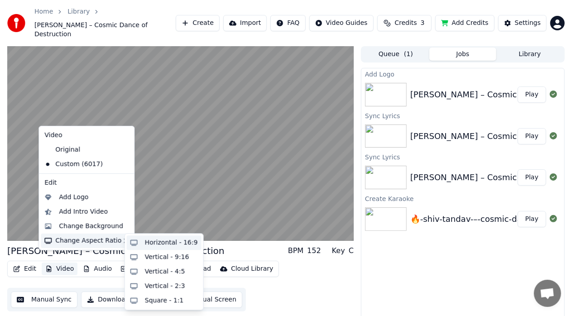
click at [139, 243] on div "Horizontal - 16:9" at bounding box center [164, 243] width 75 height 14
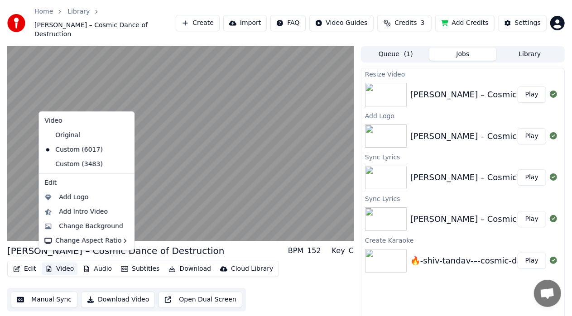
click at [62, 263] on button "Video" at bounding box center [60, 269] width 36 height 13
click at [64, 196] on div "Add Logo" at bounding box center [73, 197] width 29 height 9
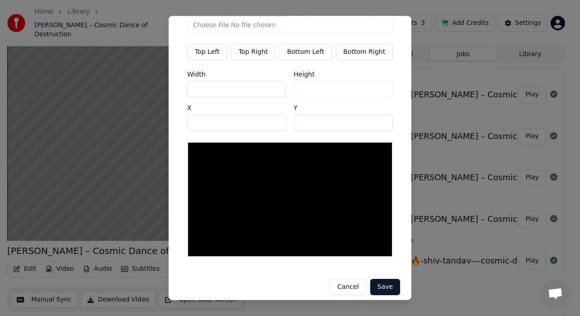
click at [342, 284] on button "Cancel" at bounding box center [347, 287] width 37 height 16
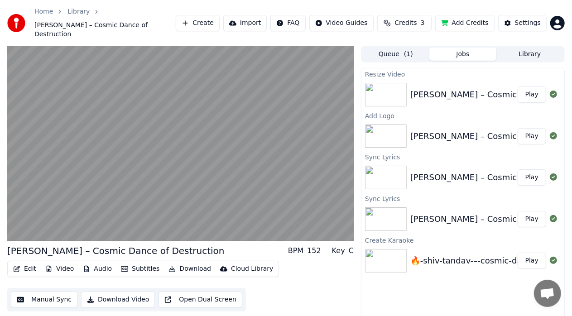
click at [402, 282] on div "Resize Video Shiv Tandav – Cosmic Dance of Destruction Play Add Logo Shiv Tanda…" at bounding box center [463, 202] width 204 height 269
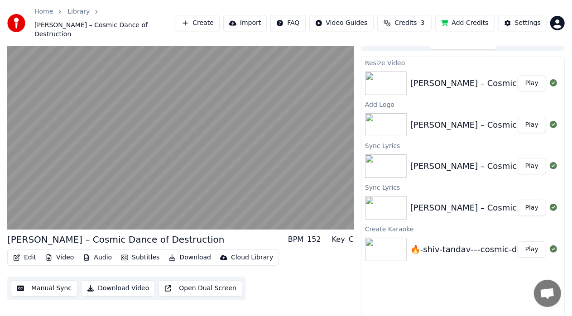
click at [481, 243] on div "🔥-shiv-tandav-–-cosmic-dance-of-destruction" at bounding box center [503, 249] width 186 height 13
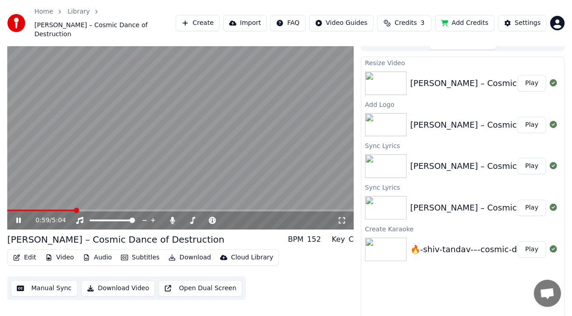
click at [16, 217] on icon at bounding box center [24, 220] width 21 height 7
click at [532, 241] on button "Play" at bounding box center [532, 249] width 29 height 16
click at [528, 19] on div "Settings" at bounding box center [528, 23] width 26 height 9
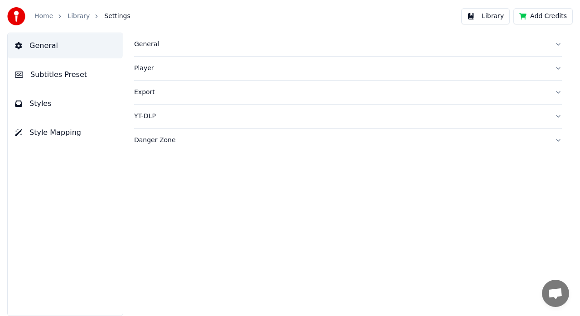
click at [81, 137] on button "Style Mapping" at bounding box center [65, 132] width 115 height 25
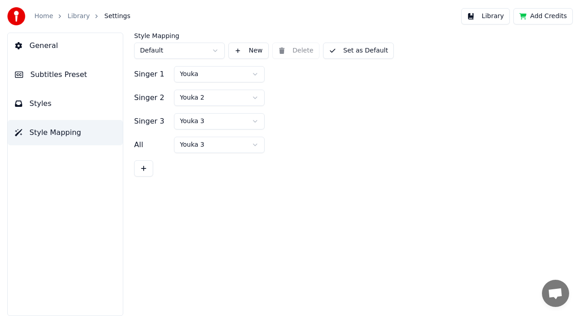
click at [66, 109] on button "Styles" at bounding box center [65, 103] width 115 height 25
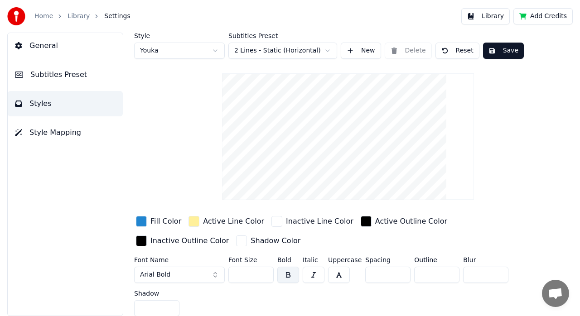
click at [72, 18] on link "Library" at bounding box center [78, 16] width 22 height 9
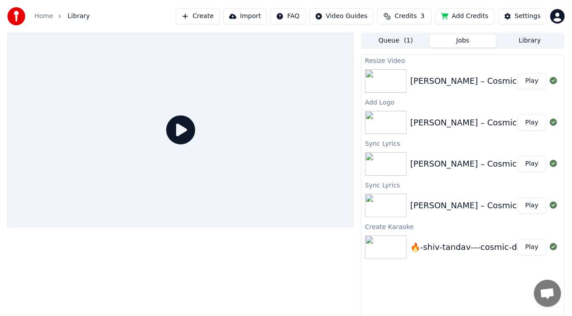
click at [503, 82] on div "Shiv Tandav – Cosmic Dance of Destruction" at bounding box center [508, 81] width 196 height 13
click at [535, 82] on button "Play" at bounding box center [532, 81] width 29 height 16
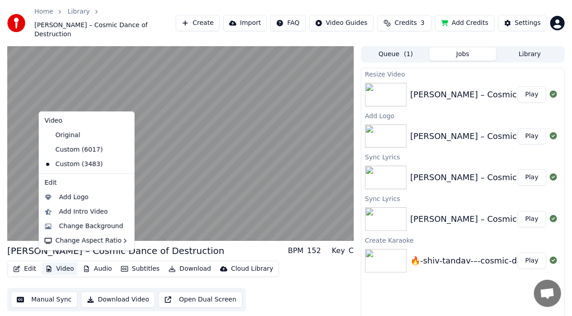
click at [66, 263] on button "Video" at bounding box center [60, 269] width 36 height 13
click at [85, 228] on div "Change Background" at bounding box center [91, 226] width 64 height 9
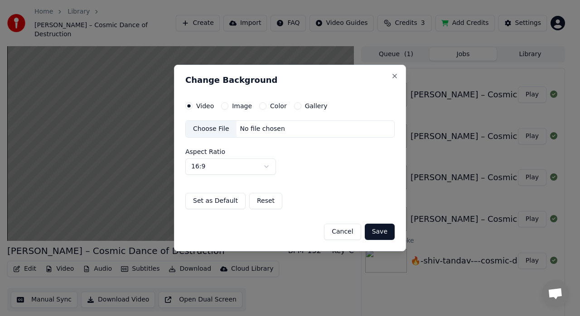
click at [225, 107] on button "Image" at bounding box center [224, 105] width 7 height 7
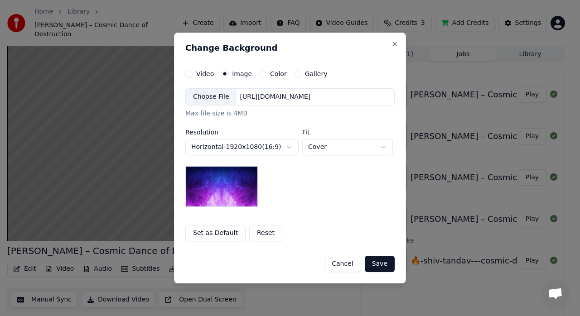
click at [350, 264] on button "Cancel" at bounding box center [342, 264] width 37 height 16
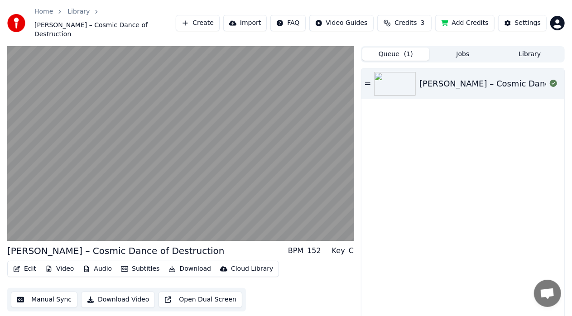
click at [408, 50] on span "( 1 )" at bounding box center [408, 54] width 9 height 9
click at [449, 79] on div "Shiv Tandav – Cosmic Dance of Destruction" at bounding box center [517, 83] width 196 height 13
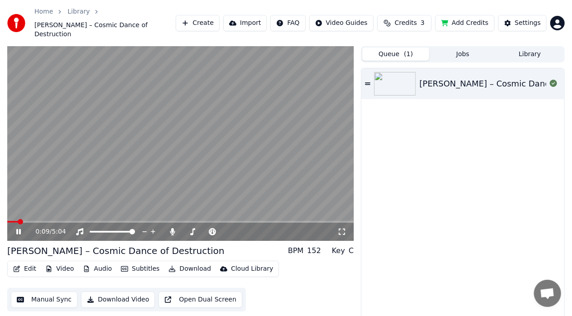
click at [342, 228] on icon at bounding box center [341, 231] width 9 height 7
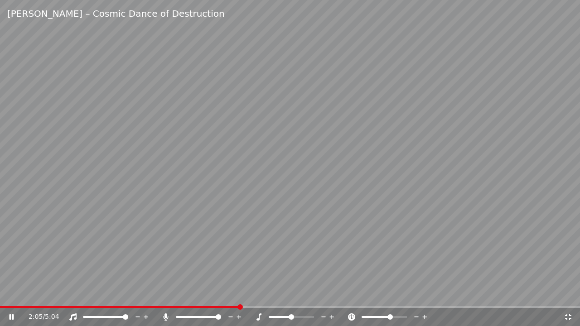
click at [571, 316] on icon at bounding box center [568, 317] width 6 height 6
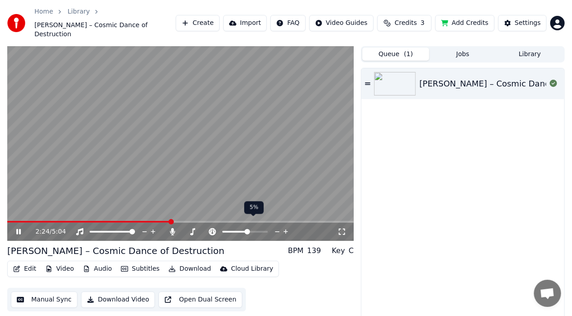
click at [247, 229] on span at bounding box center [247, 231] width 5 height 5
click at [449, 237] on div "Shiv Tandav – Cosmic Dance of Destruction" at bounding box center [462, 202] width 203 height 268
click at [240, 231] on span at bounding box center [234, 232] width 25 height 2
click at [246, 229] on span at bounding box center [246, 231] width 5 height 5
click at [503, 204] on div "Shiv Tandav – Cosmic Dance of Destruction" at bounding box center [462, 202] width 203 height 268
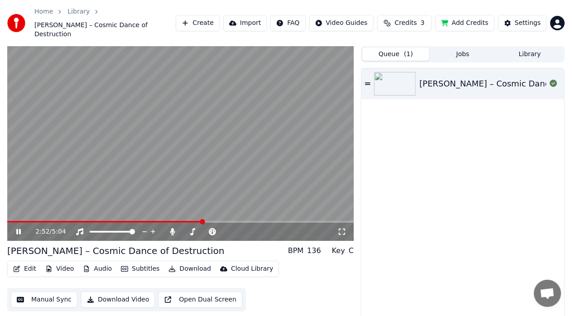
click at [342, 228] on icon at bounding box center [341, 231] width 9 height 7
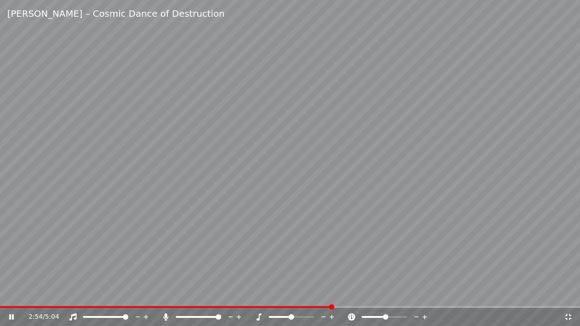
click at [5, 307] on div "2:54 / 5:04" at bounding box center [290, 316] width 580 height 20
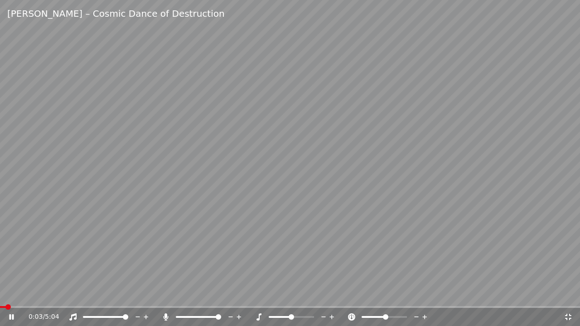
click at [5, 307] on span at bounding box center [3, 307] width 6 height 2
click at [502, 223] on video at bounding box center [290, 163] width 580 height 326
drag, startPoint x: 502, startPoint y: 223, endPoint x: 502, endPoint y: 213, distance: 10.4
click at [502, 223] on video at bounding box center [290, 163] width 580 height 326
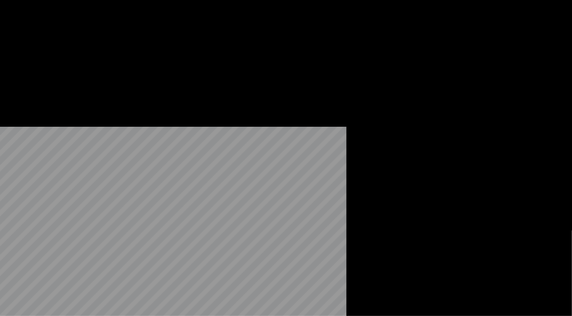
click at [30, 81] on button "Edit" at bounding box center [25, 74] width 30 height 13
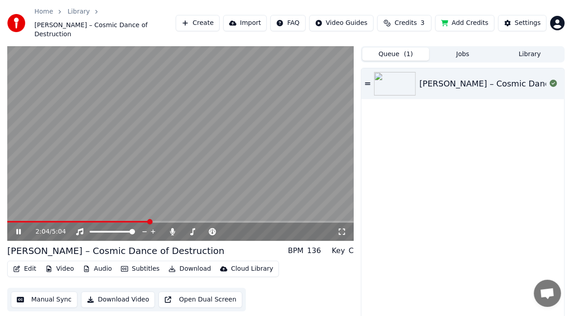
click at [383, 137] on div "Shiv Tandav – Cosmic Dance of Destruction" at bounding box center [462, 202] width 203 height 268
click at [26, 263] on button "Edit" at bounding box center [25, 269] width 30 height 13
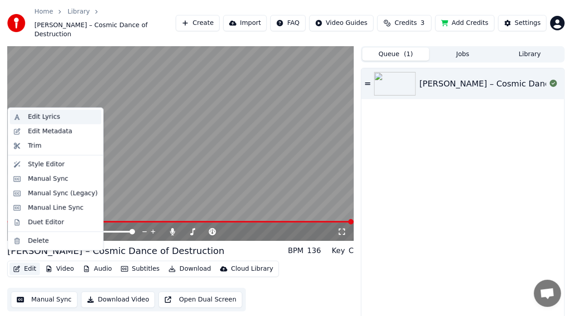
click at [57, 118] on div "Edit Lyrics" at bounding box center [63, 116] width 70 height 9
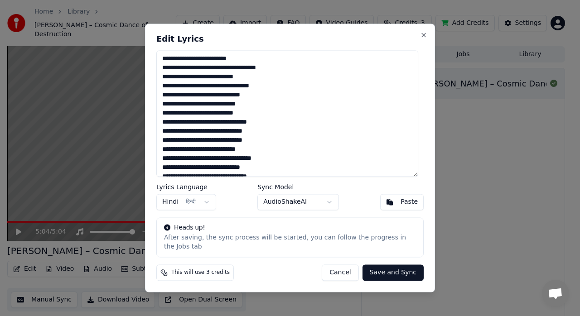
click at [308, 140] on textarea at bounding box center [287, 113] width 262 height 126
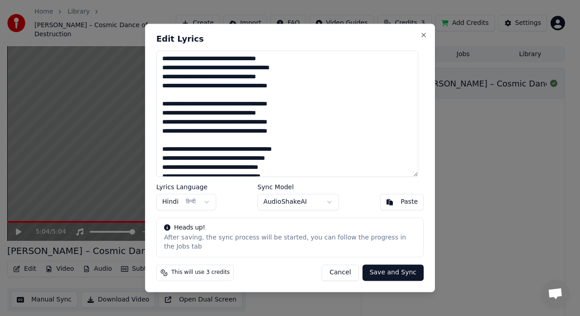
scroll to position [583, 0]
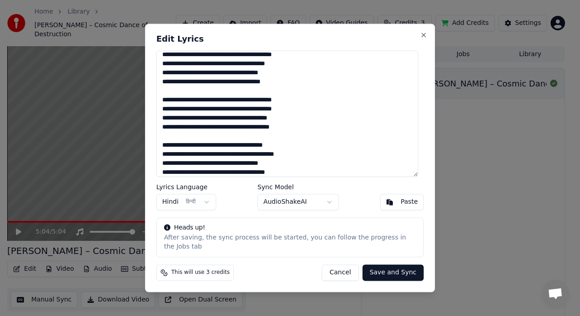
type textarea "**********"
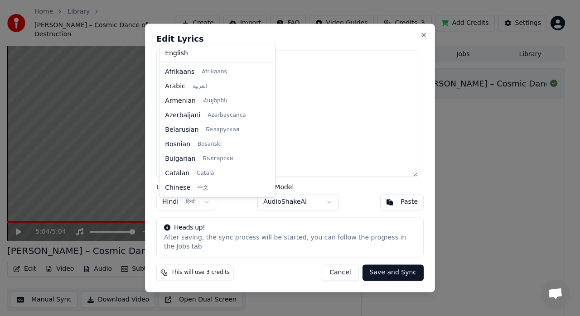
click at [201, 210] on body "Home Library Shiv Tandav – Cosmic Dance of Destruction Create Import FAQ Video …" at bounding box center [286, 158] width 572 height 316
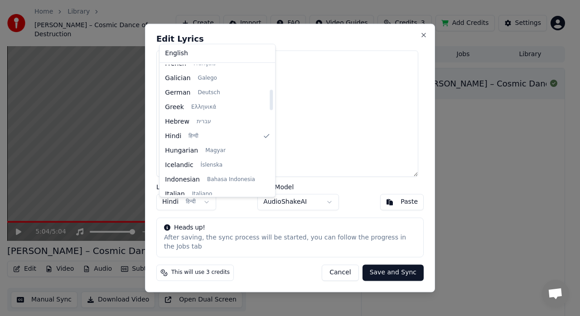
scroll to position [132, 0]
drag, startPoint x: 260, startPoint y: 106, endPoint x: 261, endPoint y: 95, distance: 11.4
click at [269, 99] on div at bounding box center [270, 100] width 3 height 20
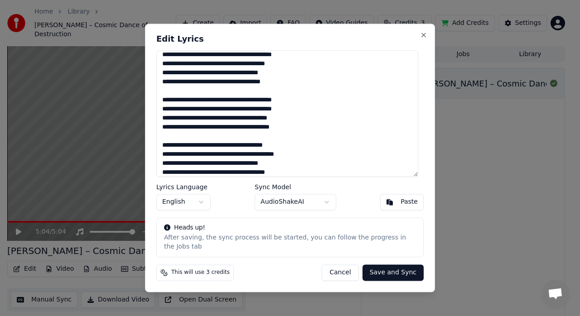
click at [347, 162] on textarea at bounding box center [287, 113] width 262 height 126
click at [388, 269] on button "Save and Sync" at bounding box center [392, 273] width 61 height 16
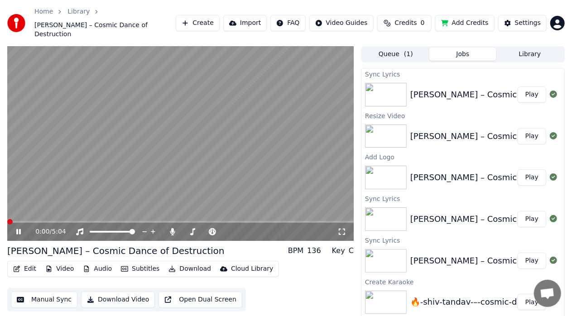
click at [7, 219] on span at bounding box center [9, 221] width 5 height 5
click at [344, 228] on icon at bounding box center [341, 231] width 9 height 7
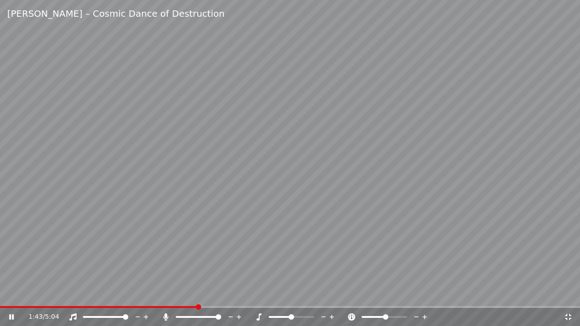
click at [568, 316] on icon at bounding box center [567, 316] width 9 height 7
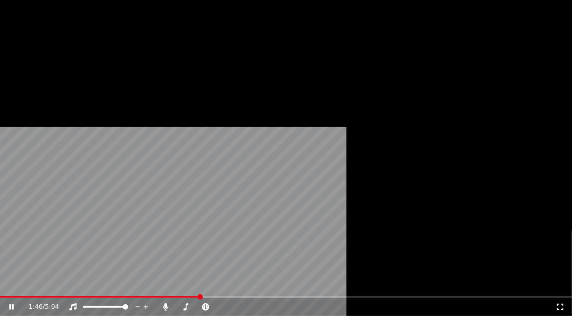
click at [29, 81] on button "Edit" at bounding box center [25, 74] width 30 height 13
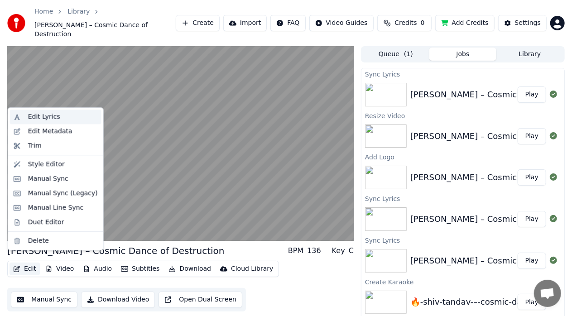
click at [53, 115] on div "Edit Lyrics" at bounding box center [44, 116] width 32 height 9
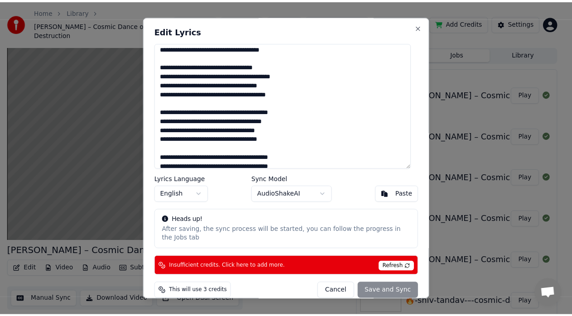
scroll to position [587, 0]
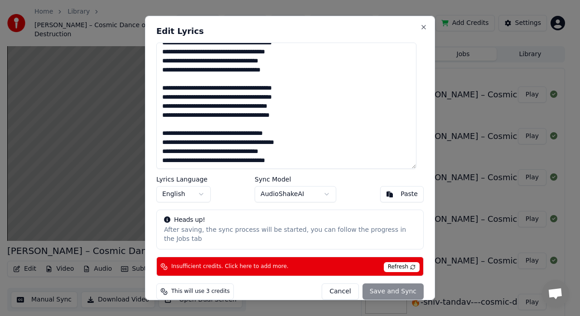
click at [346, 291] on button "Cancel" at bounding box center [340, 292] width 37 height 16
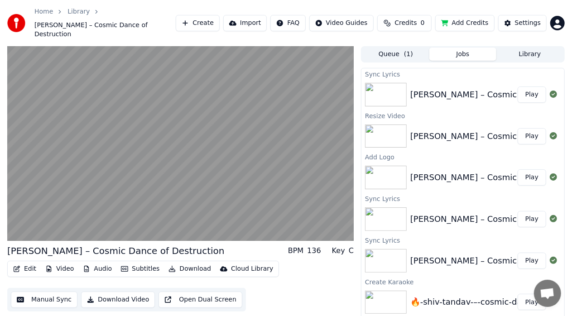
click at [554, 20] on html "Home Library Shiv Tandav – Cosmic Dance of Destruction Create Import FAQ Video …" at bounding box center [286, 158] width 572 height 316
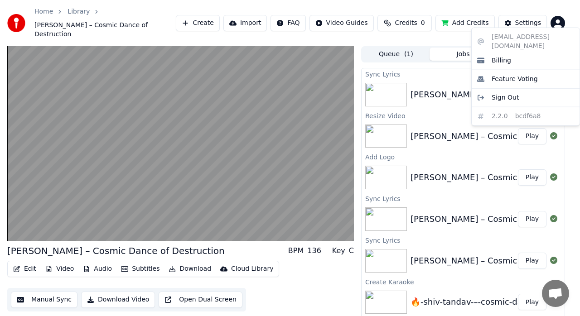
click at [554, 20] on html "Home Library Shiv Tandav – Cosmic Dance of Destruction Create Import FAQ Video …" at bounding box center [290, 158] width 580 height 316
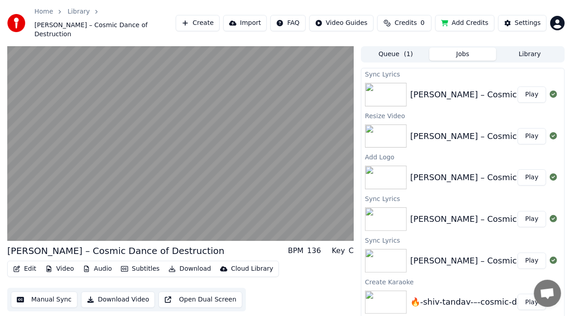
click at [477, 130] on div "Shiv Tandav – Cosmic Dance of Destruction" at bounding box center [508, 136] width 196 height 13
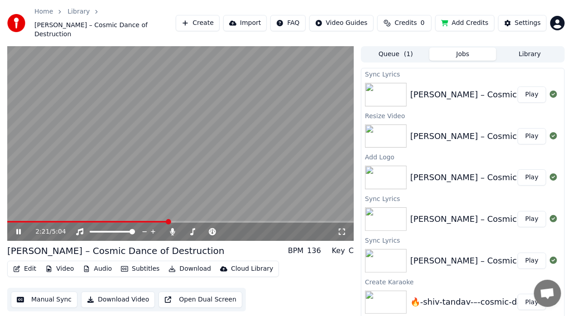
click at [18, 229] on icon at bounding box center [18, 231] width 5 height 5
click at [529, 128] on button "Play" at bounding box center [532, 136] width 29 height 16
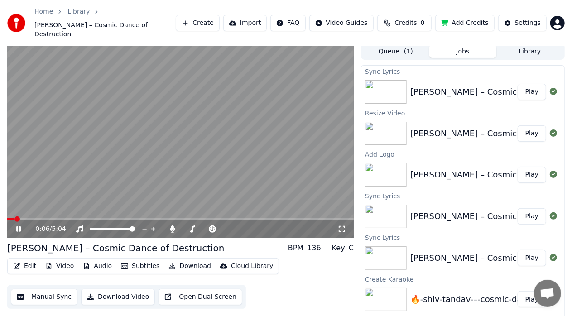
scroll to position [11, 0]
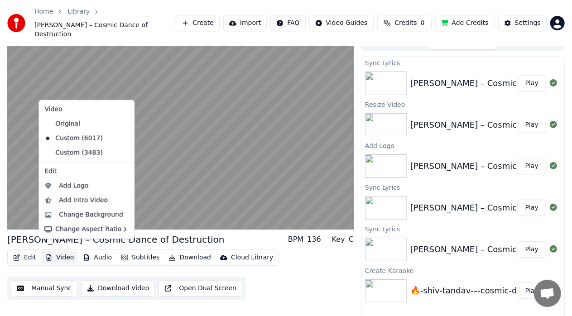
click at [63, 252] on button "Video" at bounding box center [60, 257] width 36 height 13
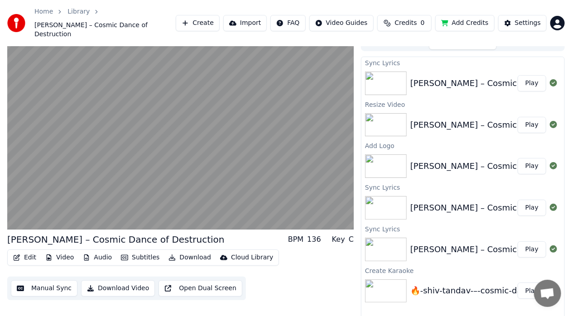
click at [29, 251] on button "Edit" at bounding box center [25, 257] width 30 height 13
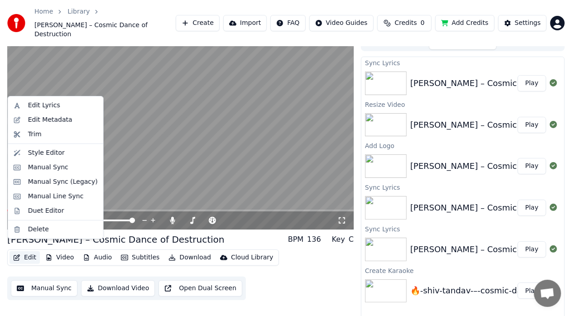
click at [456, 77] on div "Shiv Tandav – Cosmic Dance of Destruction" at bounding box center [508, 83] width 196 height 13
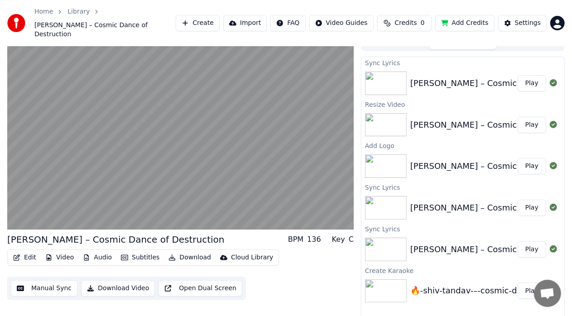
click at [453, 284] on div "🔥-shiv-tandav-–-cosmic-dance-of-destruction" at bounding box center [503, 290] width 186 height 13
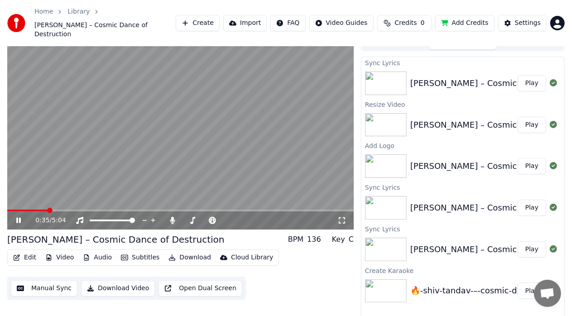
click at [19, 217] on icon at bounding box center [24, 220] width 21 height 7
